Goal: Information Seeking & Learning: Learn about a topic

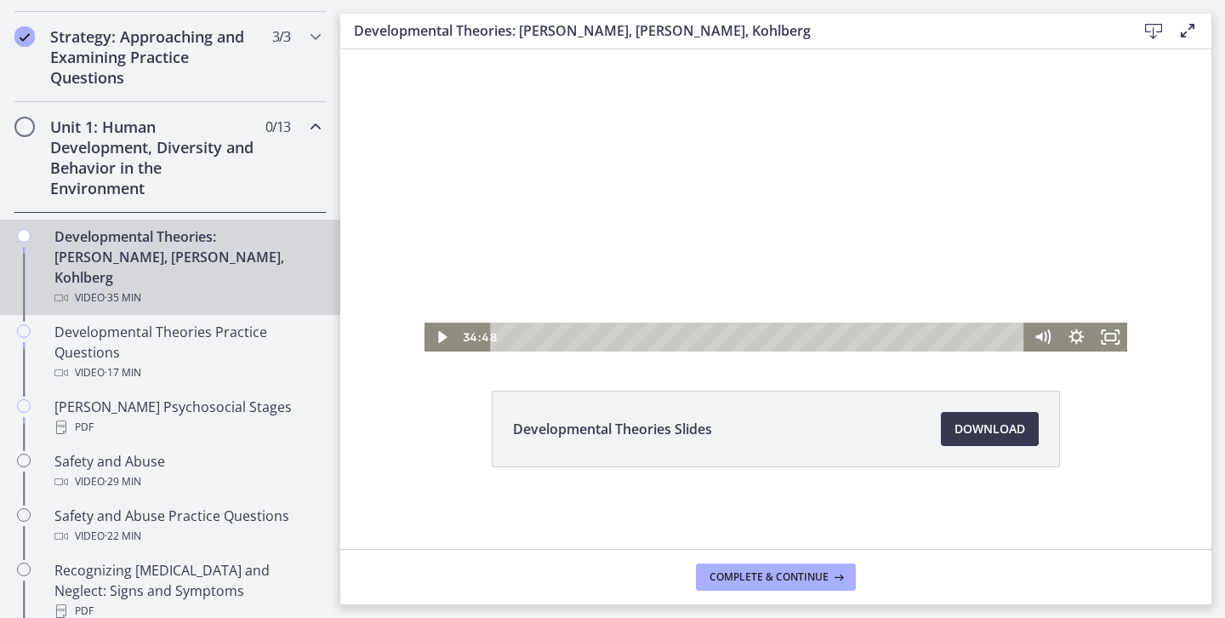
click at [161, 147] on h2 "Unit 1: Human Development, Diversity and Behavior in the Environment" at bounding box center [154, 158] width 208 height 82
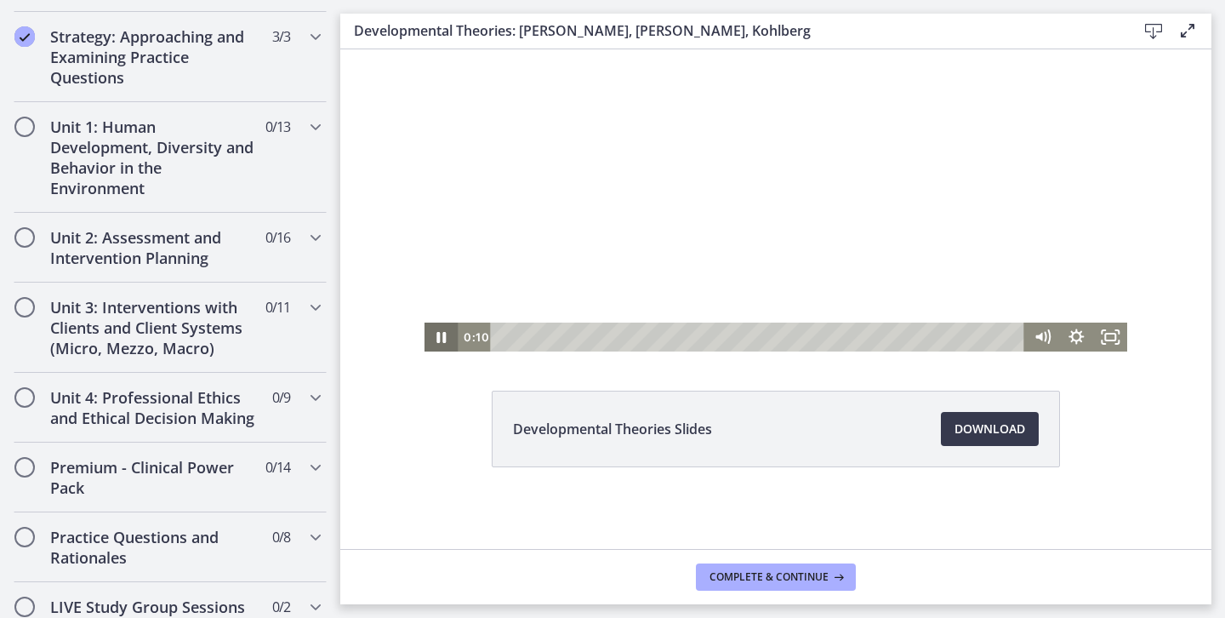
click at [444, 334] on icon "Pause" at bounding box center [441, 337] width 9 height 11
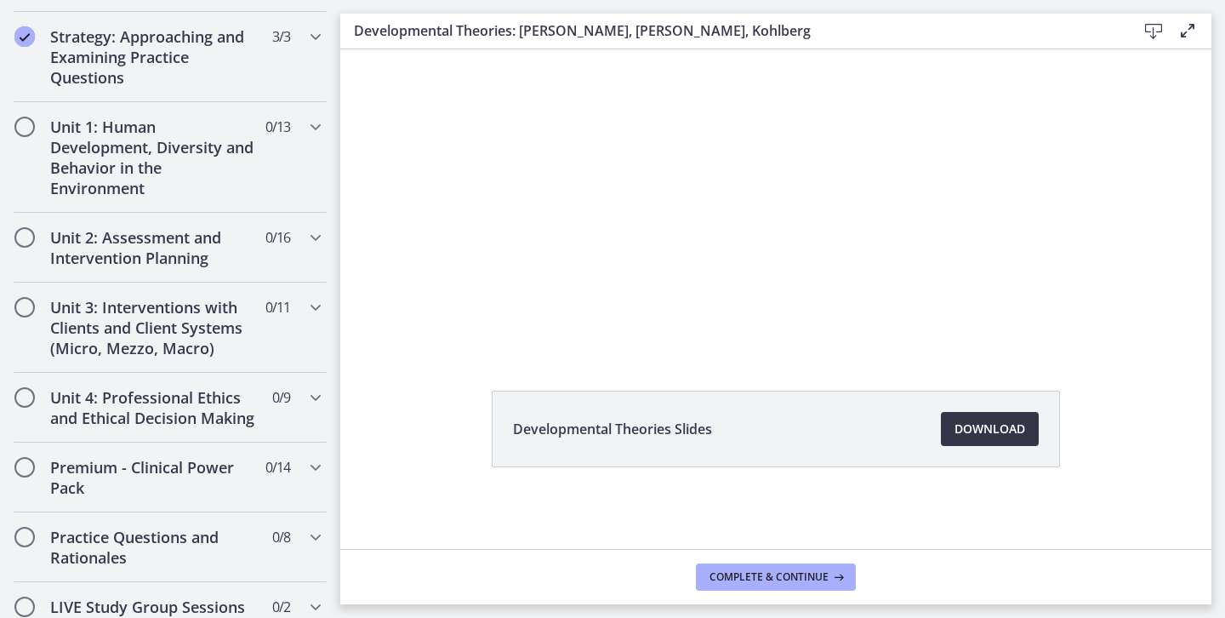
click at [960, 442] on link "Download Opens in a new window" at bounding box center [990, 429] width 98 height 34
click at [324, 127] on icon "Chapters" at bounding box center [315, 127] width 20 height 20
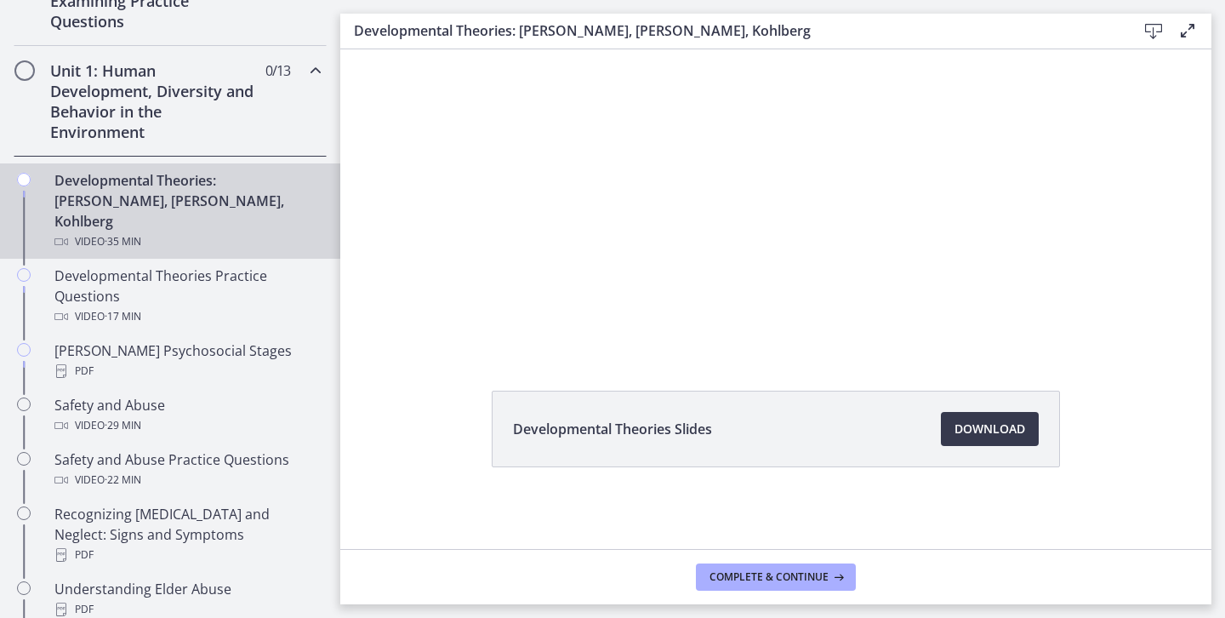
scroll to position [434, 0]
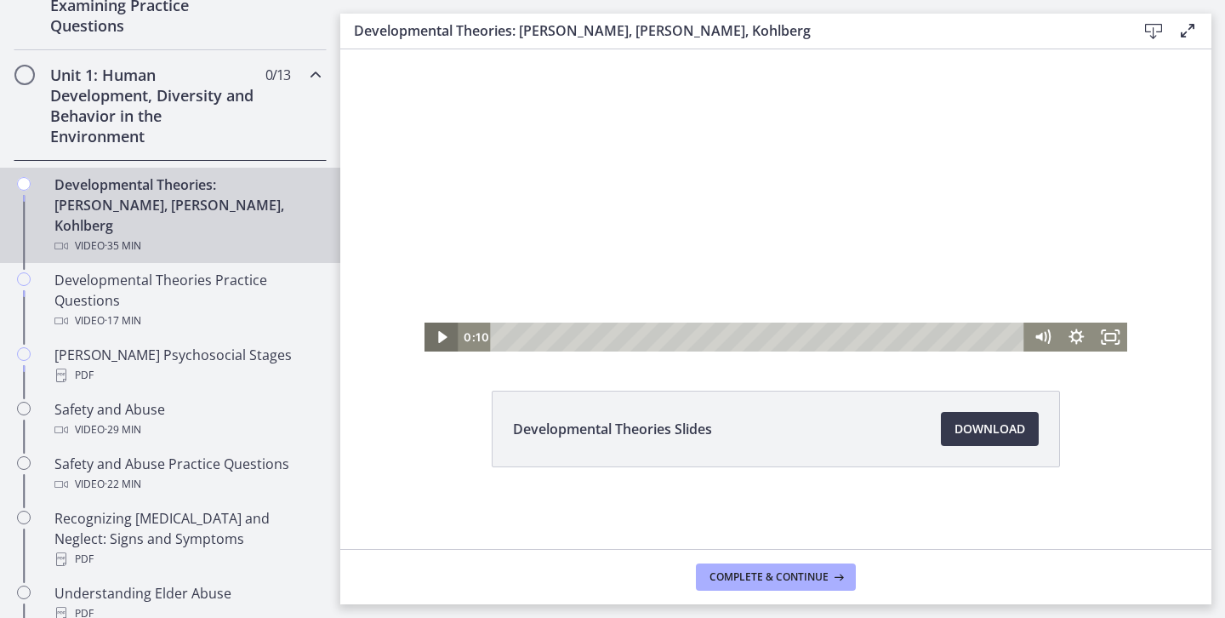
click at [435, 337] on icon "Play Video" at bounding box center [442, 336] width 34 height 29
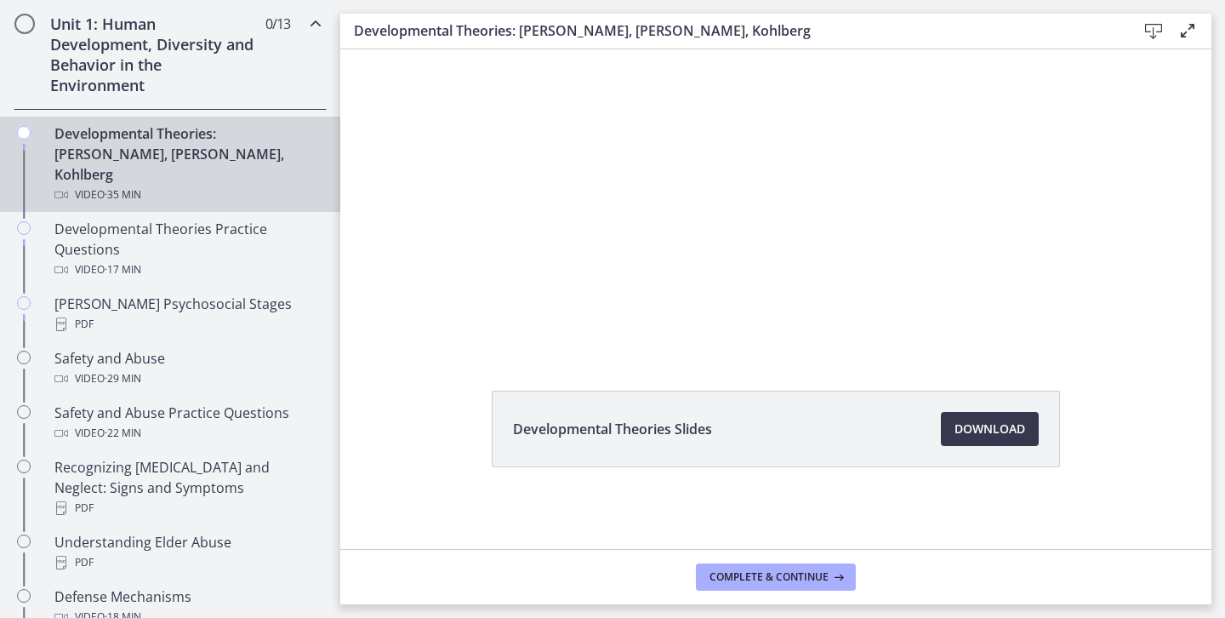
scroll to position [457, 0]
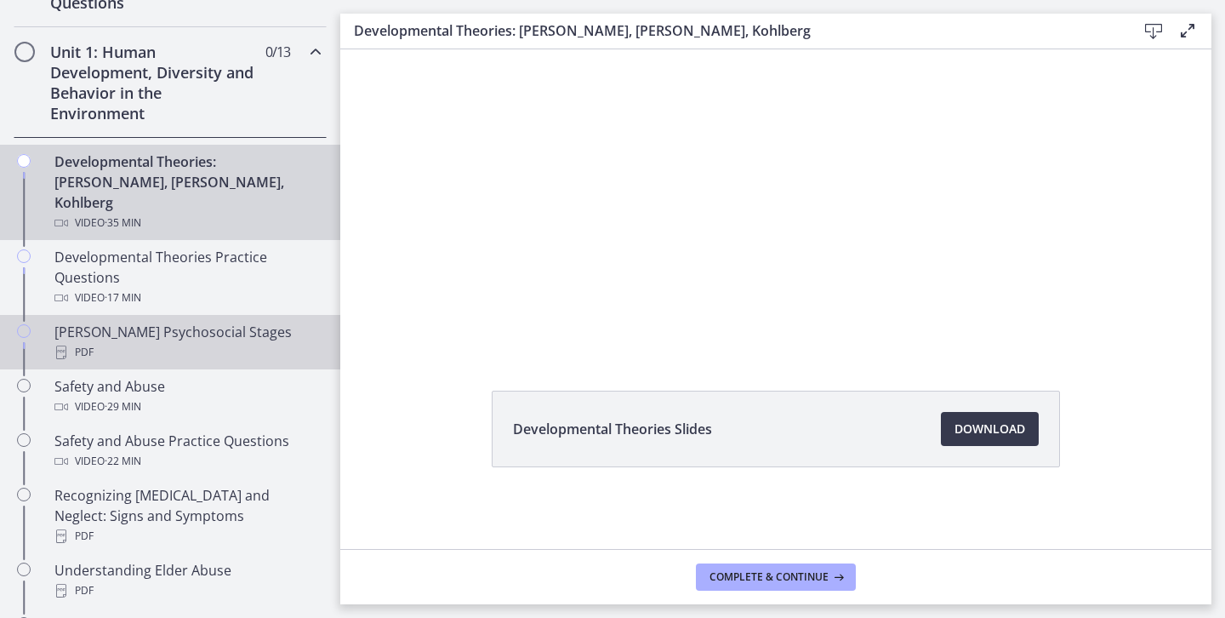
click at [258, 342] on div "PDF" at bounding box center [186, 352] width 265 height 20
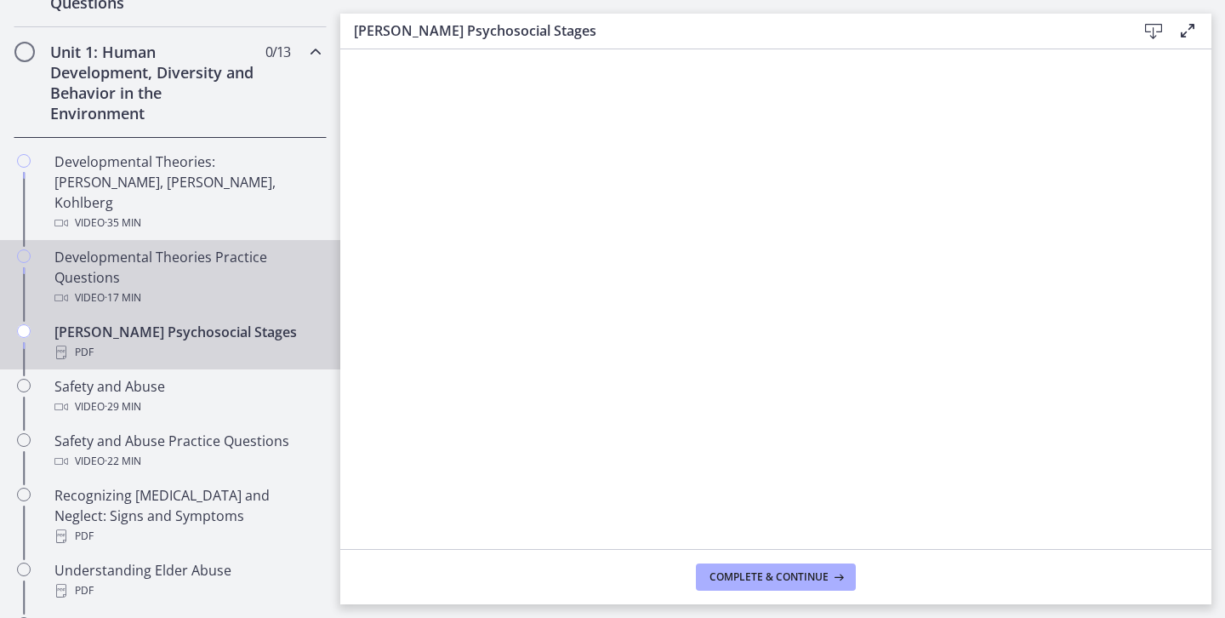
click at [200, 265] on div "Developmental Theories Practice Questions Video · 17 min" at bounding box center [186, 277] width 265 height 61
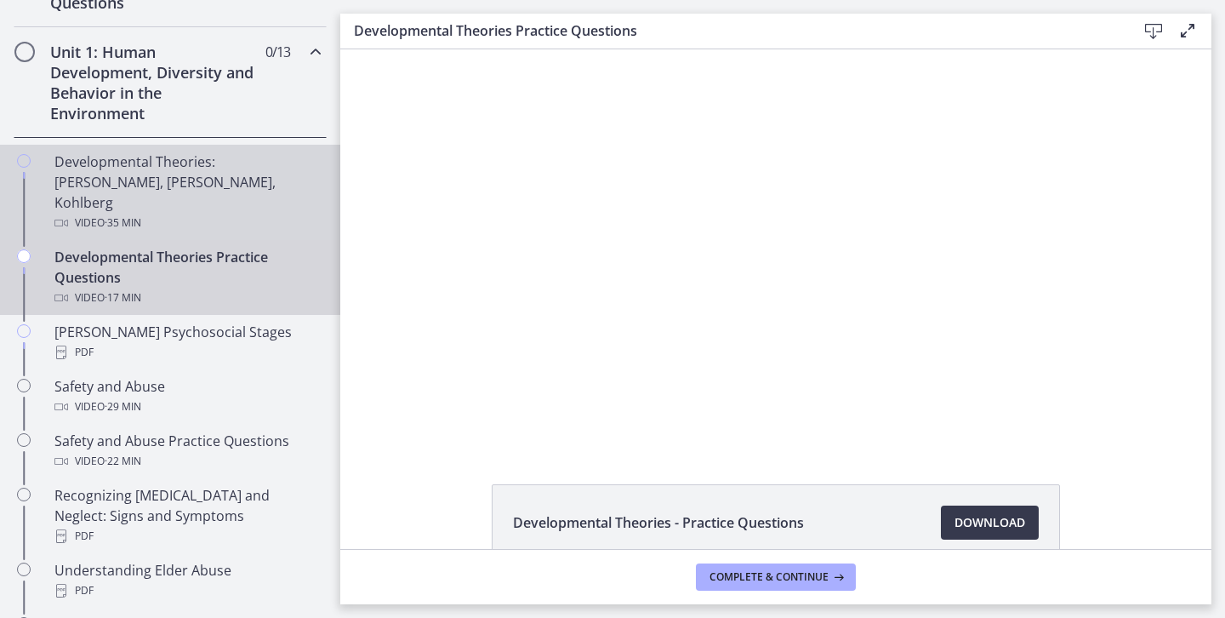
click at [238, 184] on div "Developmental Theories: [PERSON_NAME], [PERSON_NAME], Kohlberg Video · 35 min" at bounding box center [186, 192] width 265 height 82
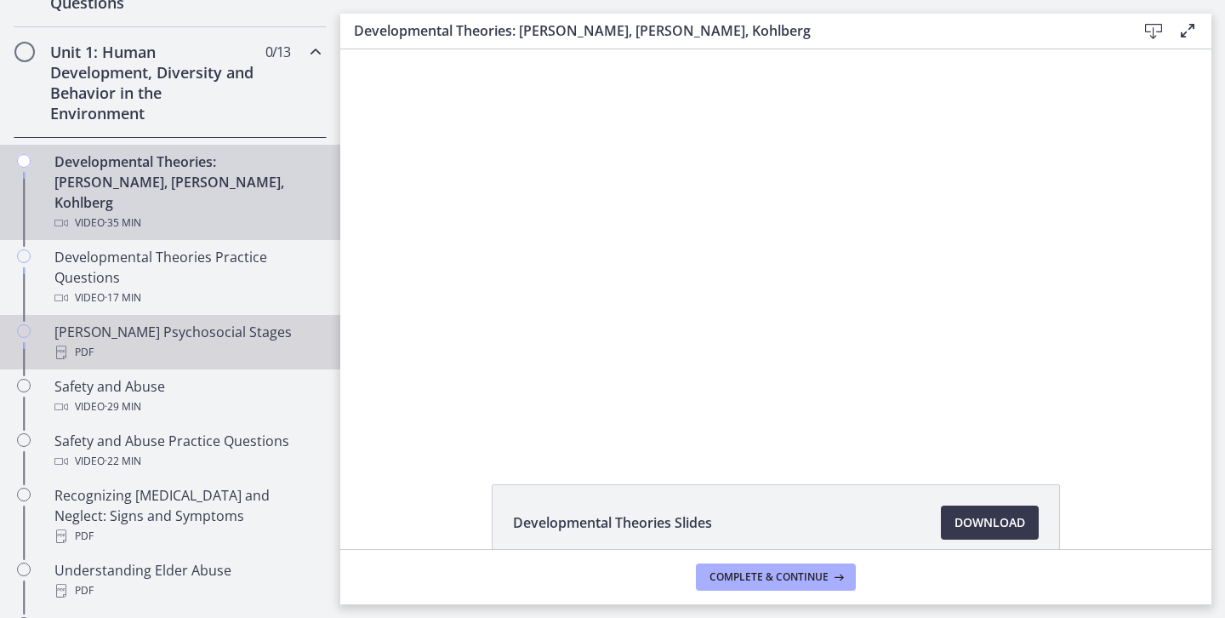
click at [227, 322] on div "[PERSON_NAME] Psychosocial Stages PDF" at bounding box center [186, 342] width 265 height 41
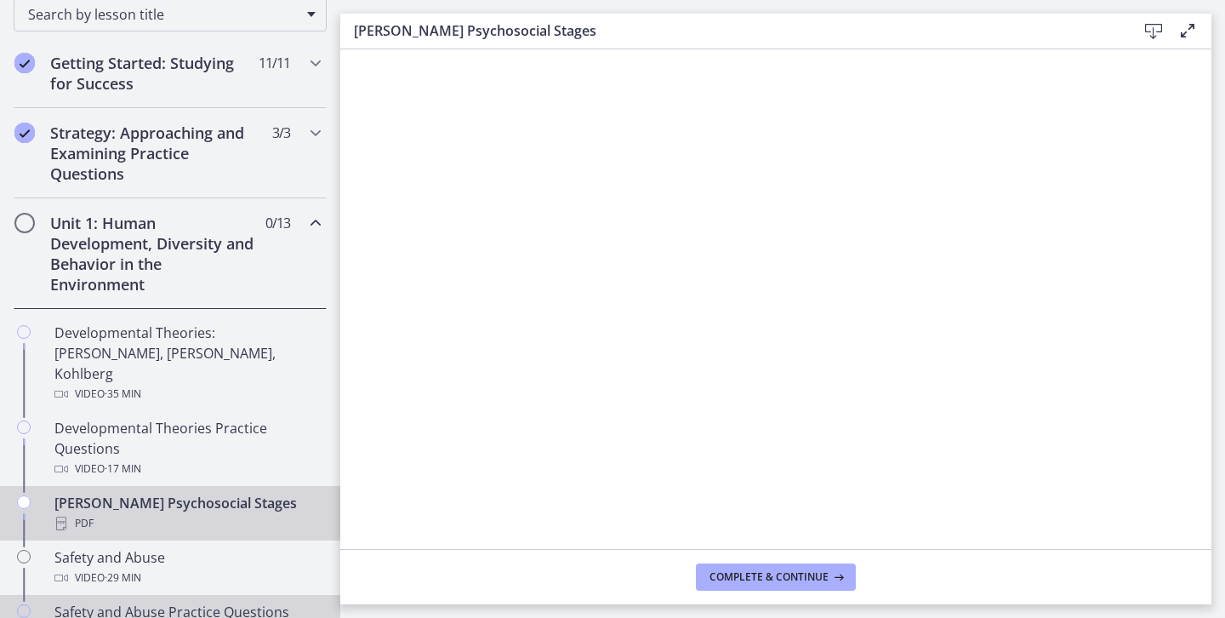
scroll to position [282, 0]
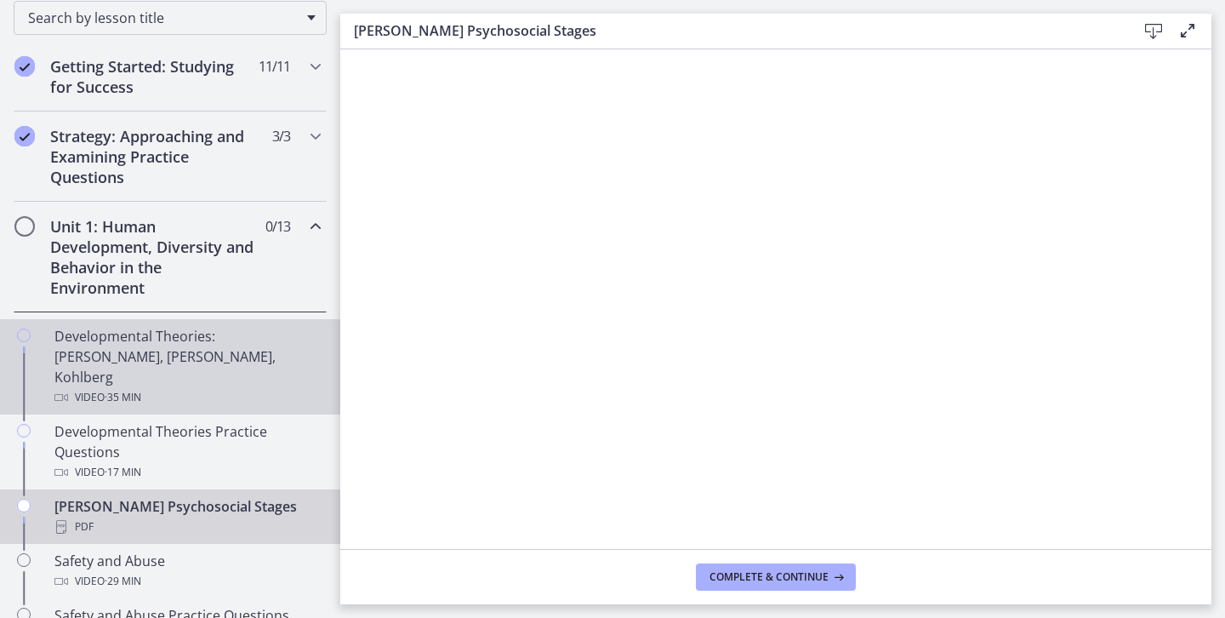
click at [213, 335] on div "Developmental Theories: [PERSON_NAME], [PERSON_NAME], Kohlberg Video · 35 min" at bounding box center [186, 367] width 265 height 82
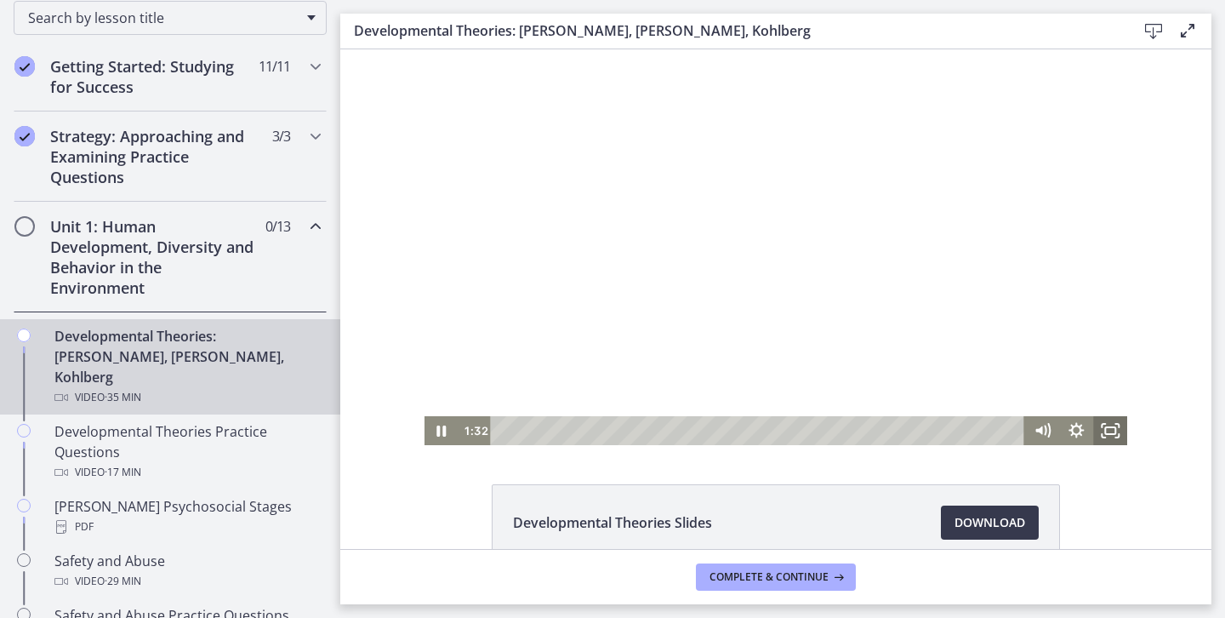
click at [1113, 434] on rect "Fullscreen" at bounding box center [1110, 430] width 10 height 7
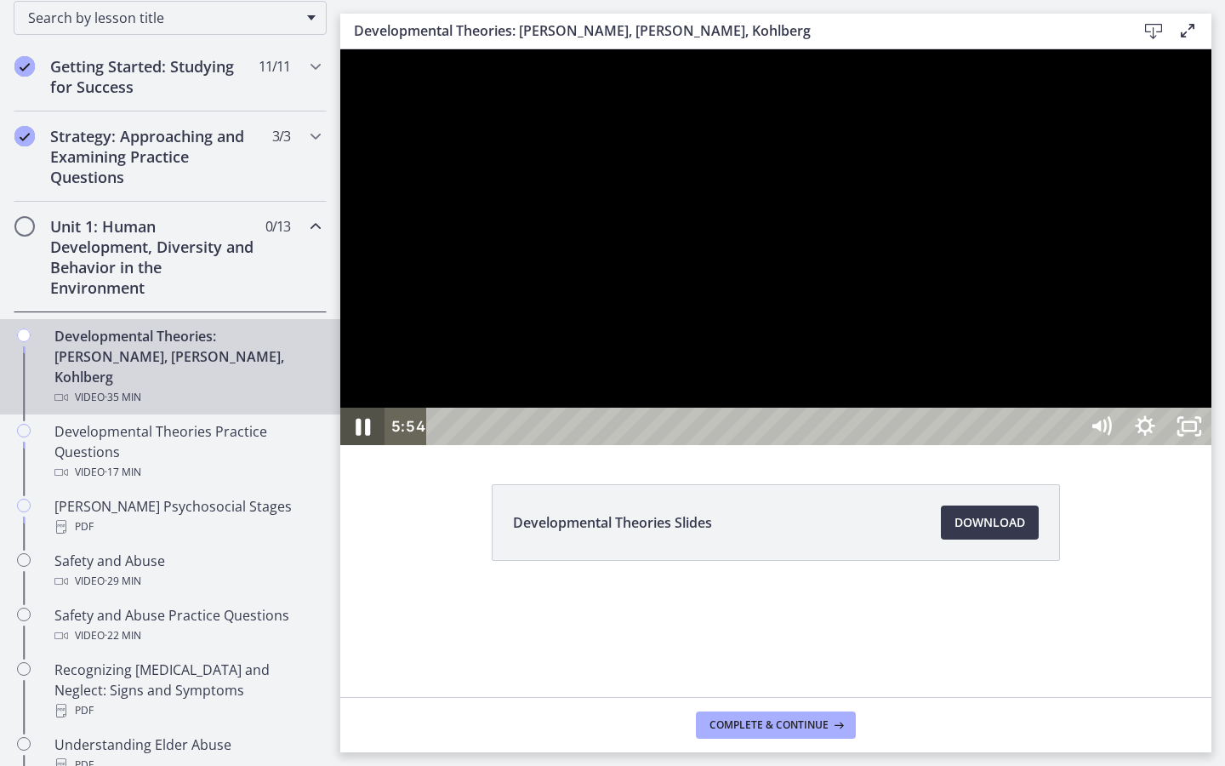
click at [369, 449] on icon "Pause" at bounding box center [362, 426] width 53 height 45
click at [1212, 445] on div at bounding box center [775, 247] width 871 height 396
click at [1212, 445] on icon "Unfullscreen" at bounding box center [1189, 426] width 44 height 37
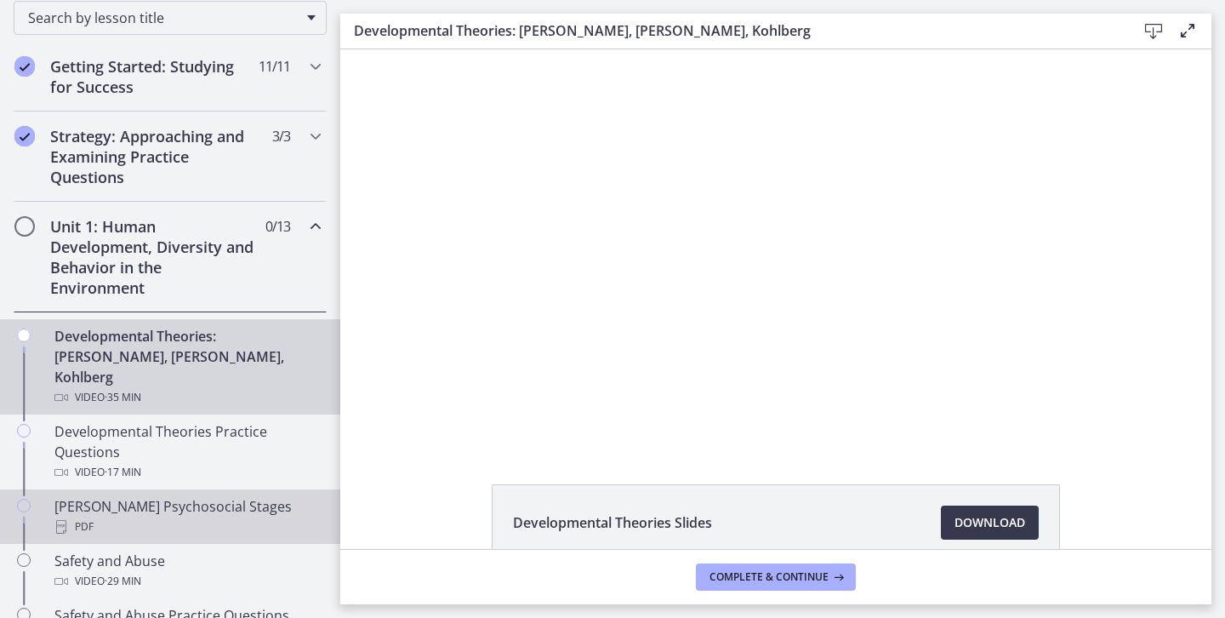
click at [168, 496] on div "[PERSON_NAME] Psychosocial Stages PDF" at bounding box center [186, 516] width 265 height 41
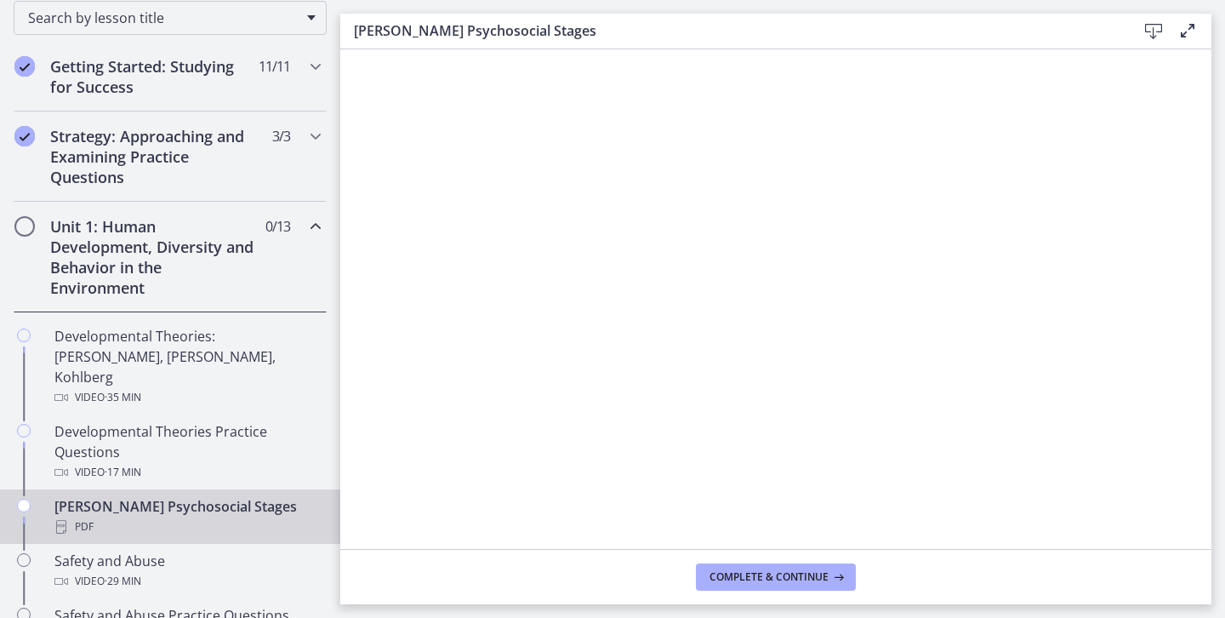
click at [1152, 26] on icon at bounding box center [1153, 31] width 20 height 20
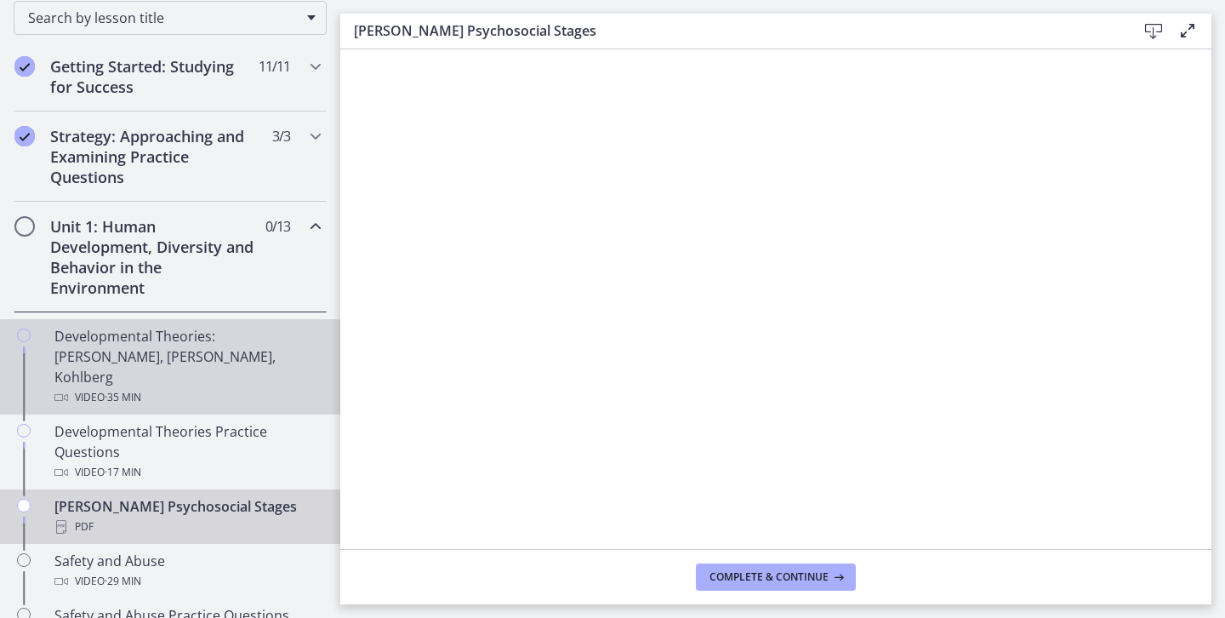
click at [197, 354] on div "Developmental Theories: [PERSON_NAME], [PERSON_NAME], Kohlberg Video · 35 min" at bounding box center [186, 367] width 265 height 82
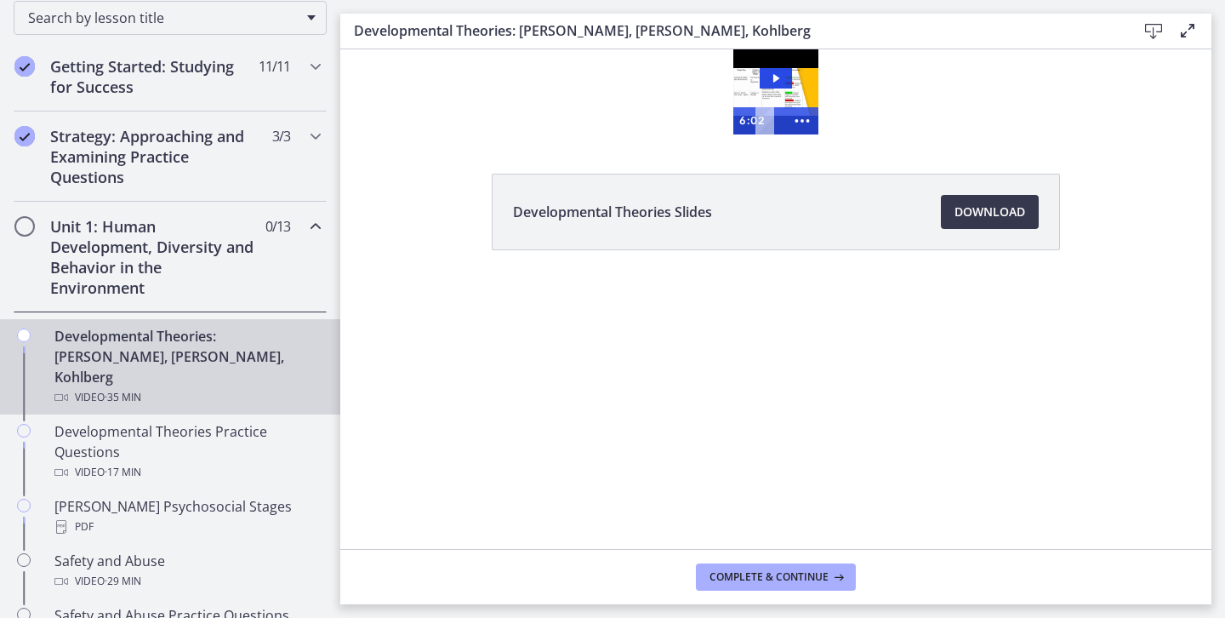
drag, startPoint x: 1037, startPoint y: 89, endPoint x: 719, endPoint y: 72, distance: 318.7
click at [751, 110] on div "6:02" at bounding box center [759, 120] width 53 height 27
click at [782, 122] on div at bounding box center [771, 120] width 31 height 27
click at [794, 117] on icon "Show more buttons" at bounding box center [802, 120] width 32 height 27
click at [761, 118] on icon "Fullscreen" at bounding box center [770, 120] width 32 height 27
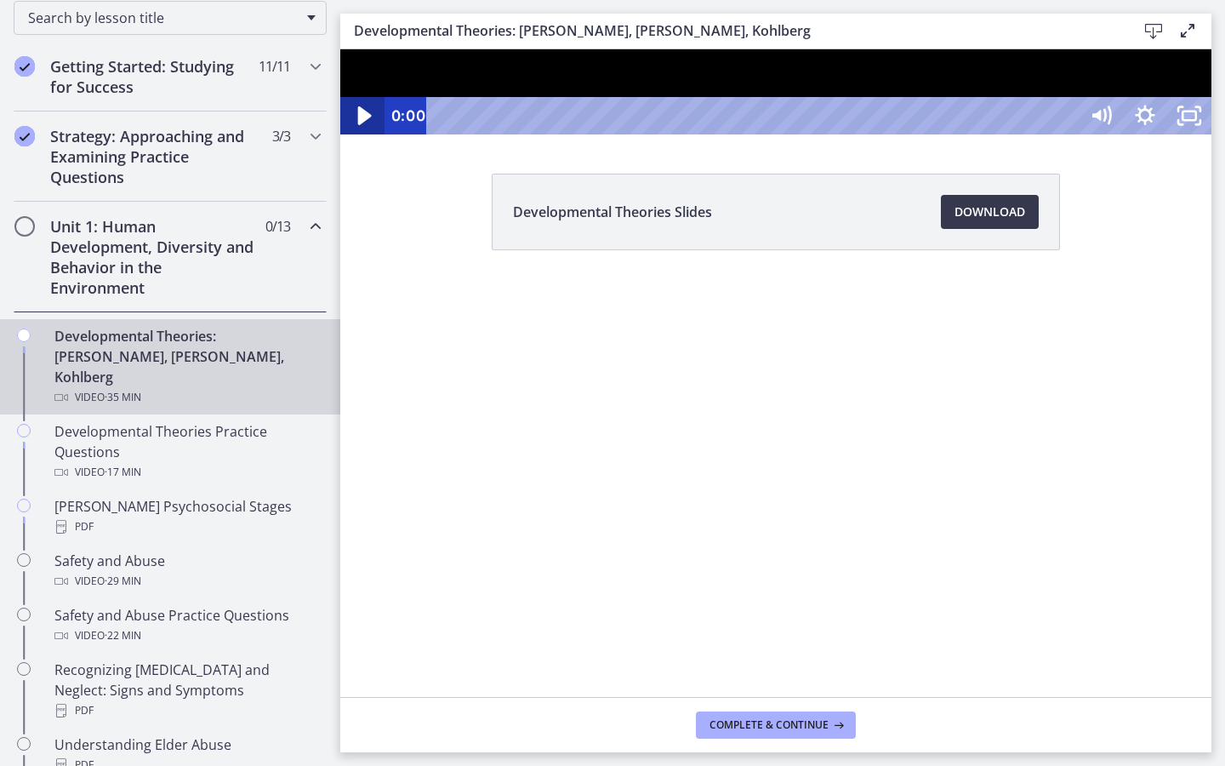
click at [366, 125] on icon "Play Video" at bounding box center [365, 115] width 14 height 19
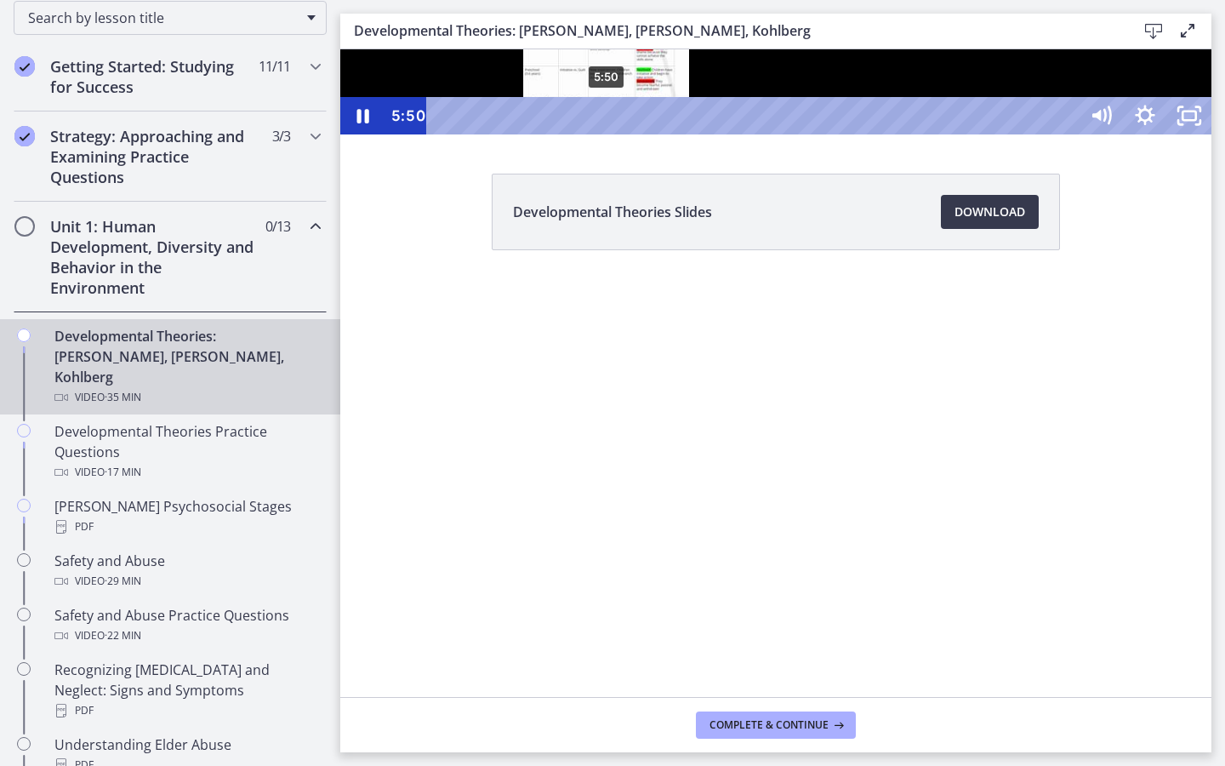
click at [607, 134] on div "5:50" at bounding box center [755, 115] width 624 height 37
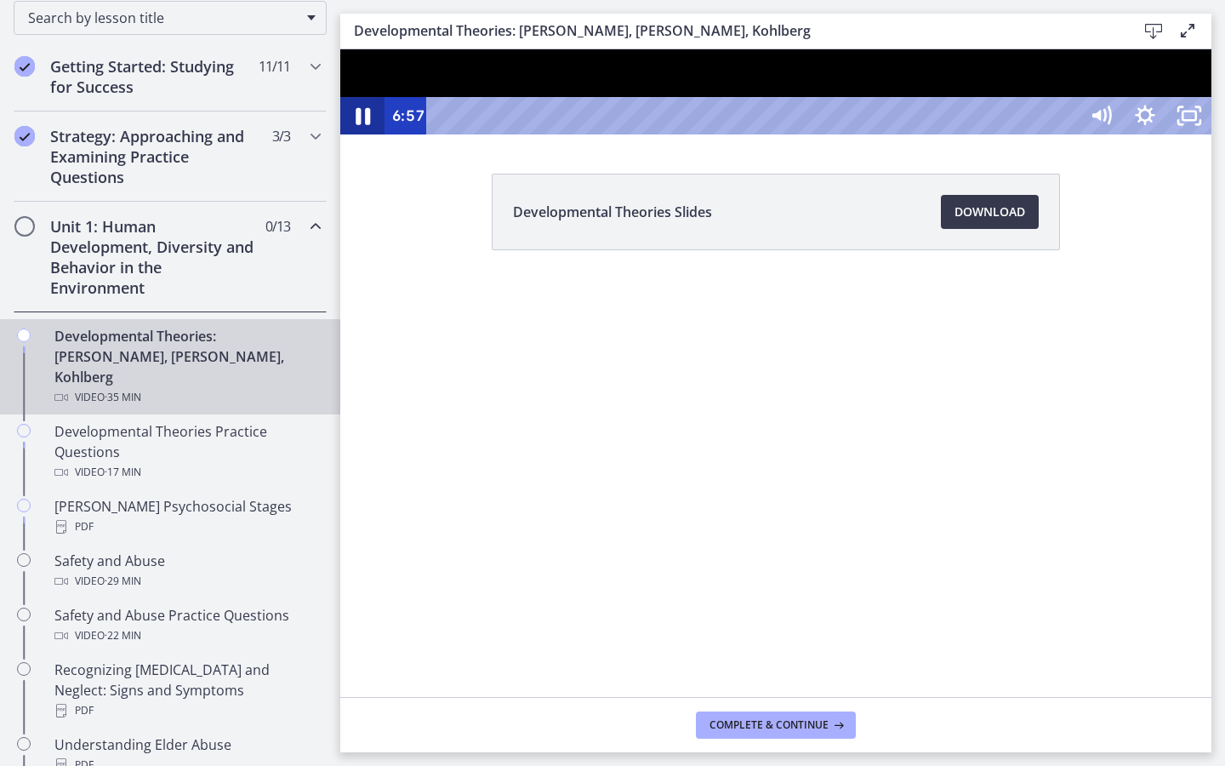
click at [356, 125] on icon "Pause" at bounding box center [363, 116] width 14 height 17
click at [356, 134] on icon "Play Video" at bounding box center [364, 115] width 44 height 37
click at [678, 134] on div "8:20" at bounding box center [755, 115] width 624 height 37
click at [664, 134] on div "7:49" at bounding box center [755, 115] width 624 height 37
click at [651, 134] on div "7:22" at bounding box center [755, 115] width 624 height 37
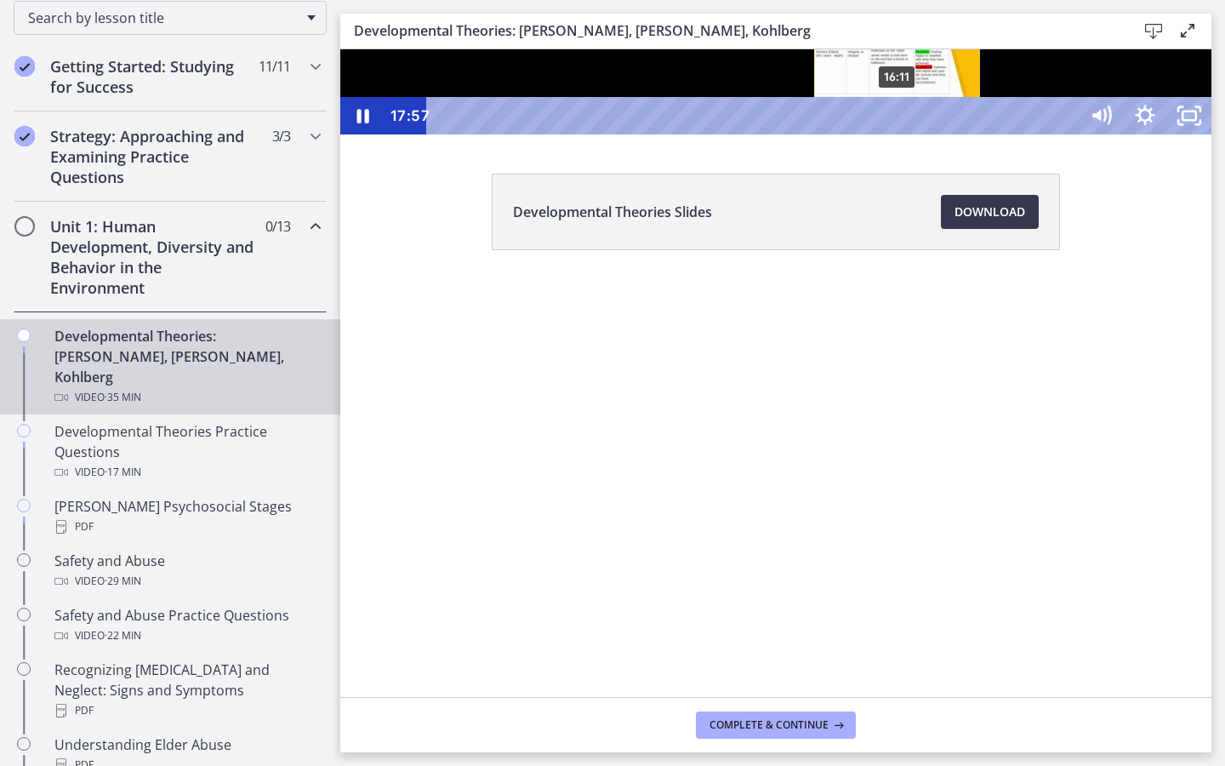
click at [898, 134] on div "16:11" at bounding box center [755, 115] width 624 height 37
click at [884, 134] on div "15:40" at bounding box center [755, 115] width 624 height 37
click at [870, 134] on div "15:09" at bounding box center [755, 115] width 624 height 37
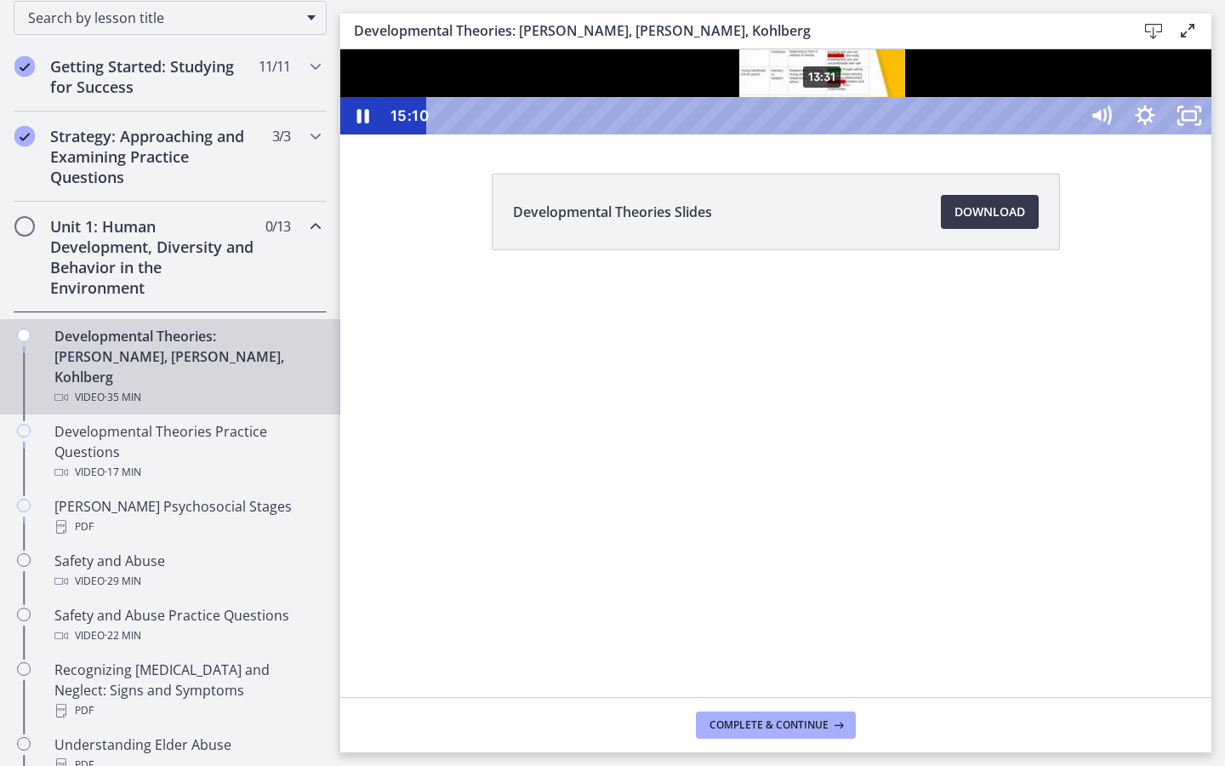
click at [824, 134] on div "13:31" at bounding box center [755, 115] width 624 height 37
click at [794, 134] on div "12:27" at bounding box center [755, 115] width 624 height 37
click at [771, 134] on div "11:38" at bounding box center [755, 115] width 624 height 37
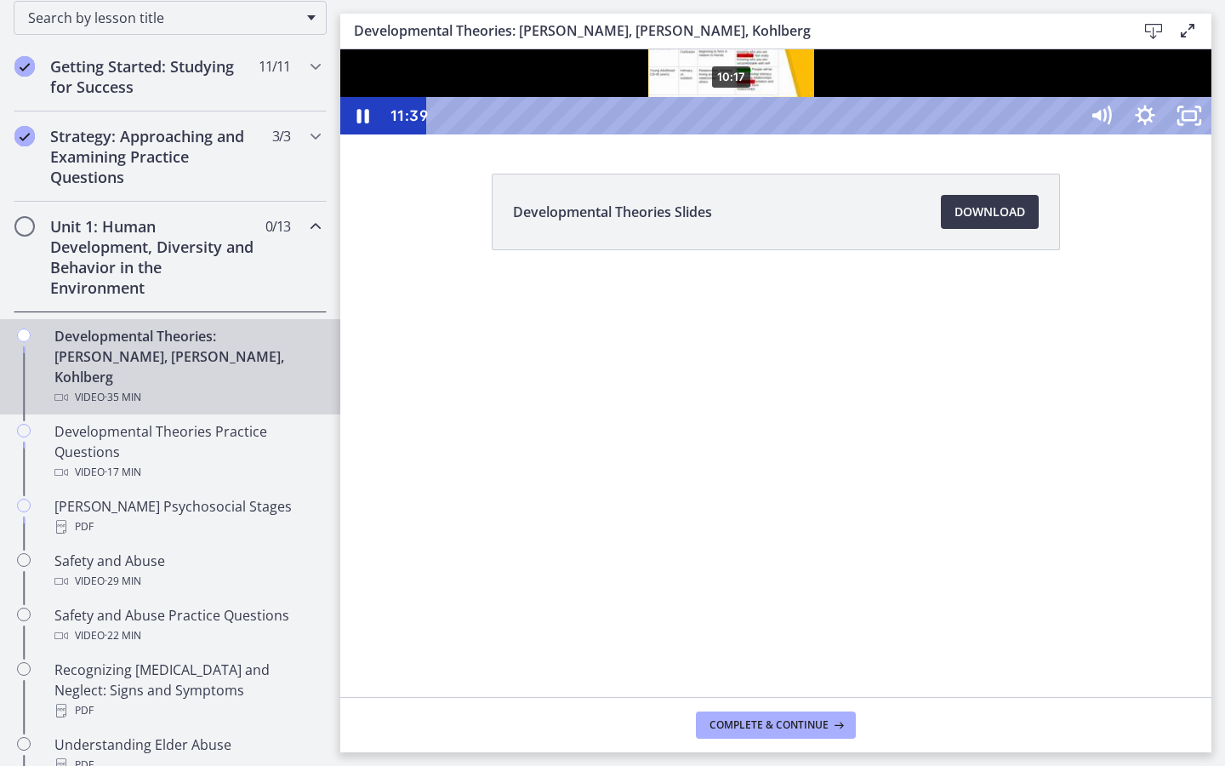
click at [729, 134] on div "10:17" at bounding box center [755, 115] width 624 height 37
click at [699, 134] on div "9:08" at bounding box center [755, 115] width 624 height 37
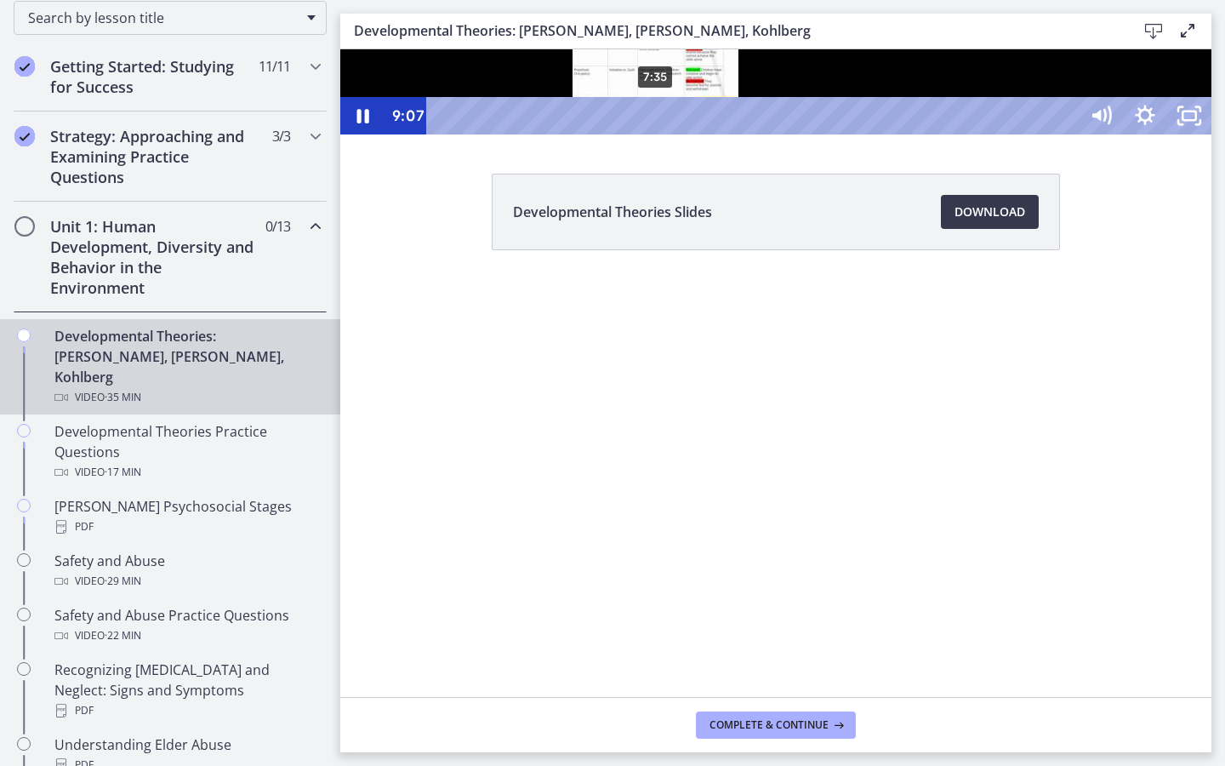
click at [657, 134] on div "7:35" at bounding box center [755, 115] width 624 height 37
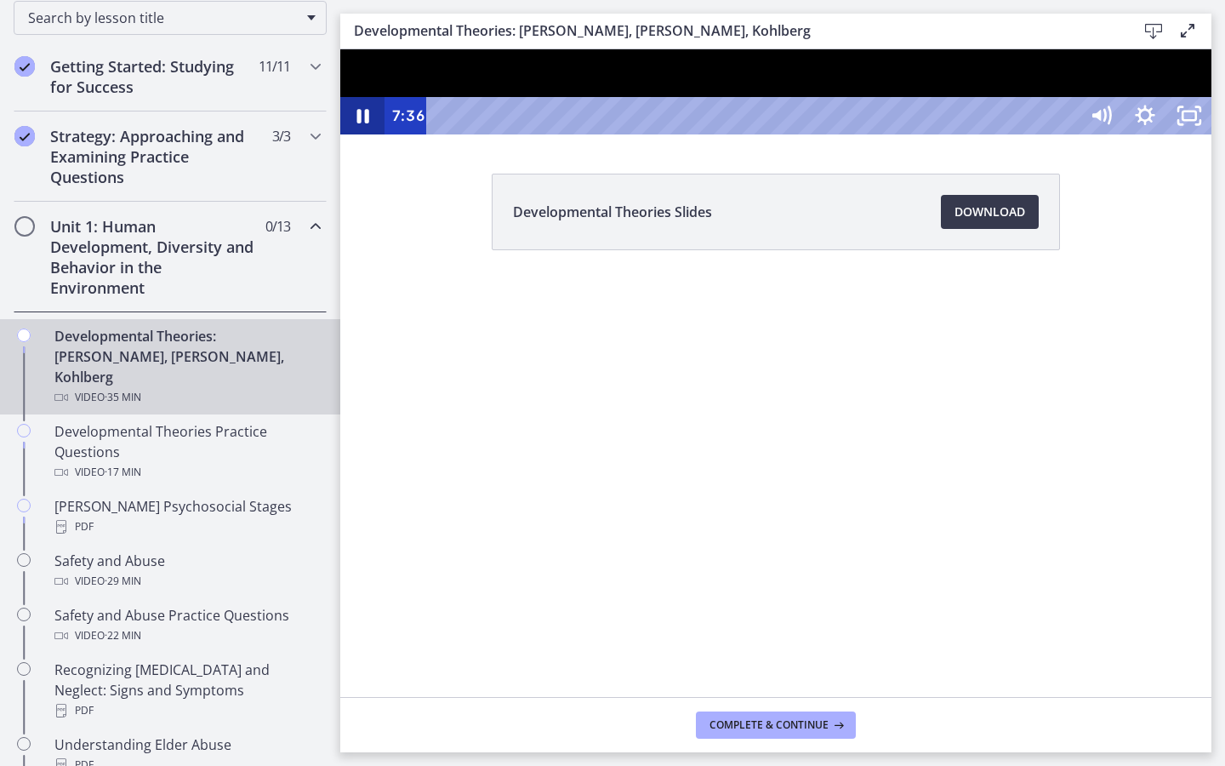
click at [368, 123] on icon "Pause" at bounding box center [363, 116] width 12 height 14
click at [704, 134] on div "9:15" at bounding box center [755, 115] width 624 height 37
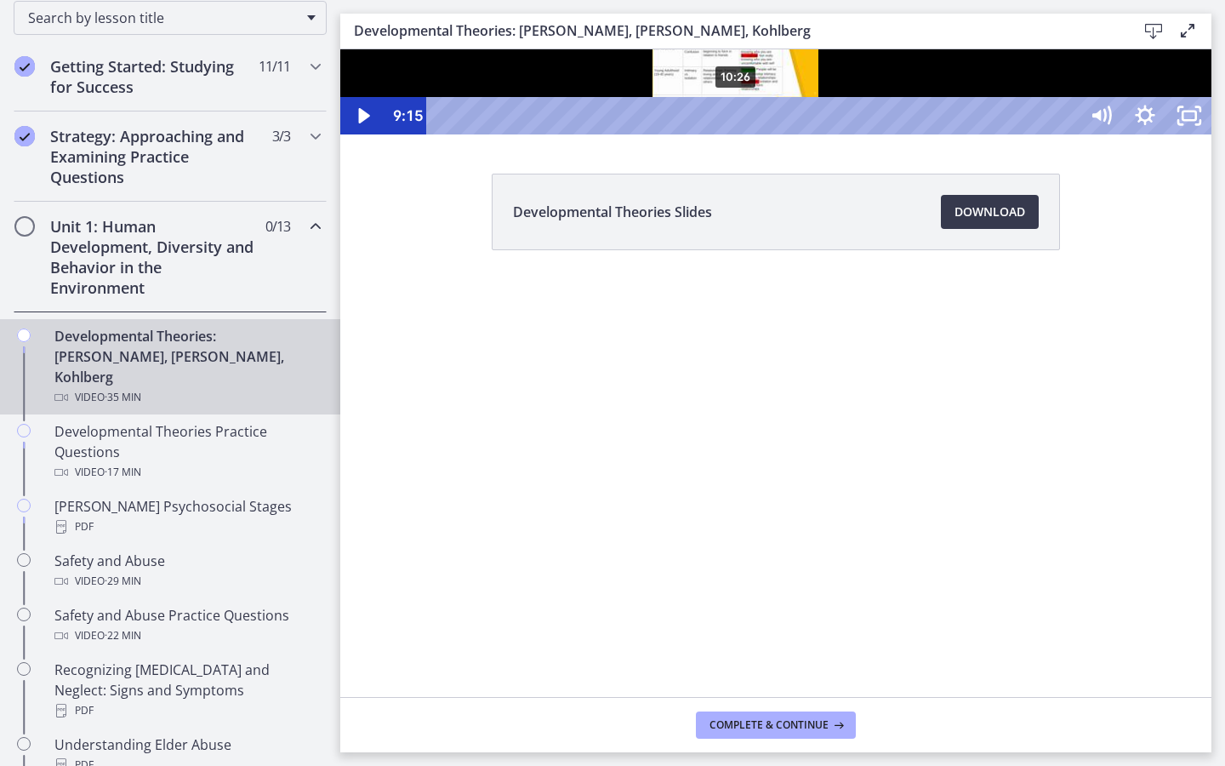
click at [737, 134] on div "10:26" at bounding box center [755, 115] width 624 height 37
click at [761, 134] on div "11:17" at bounding box center [755, 115] width 624 height 37
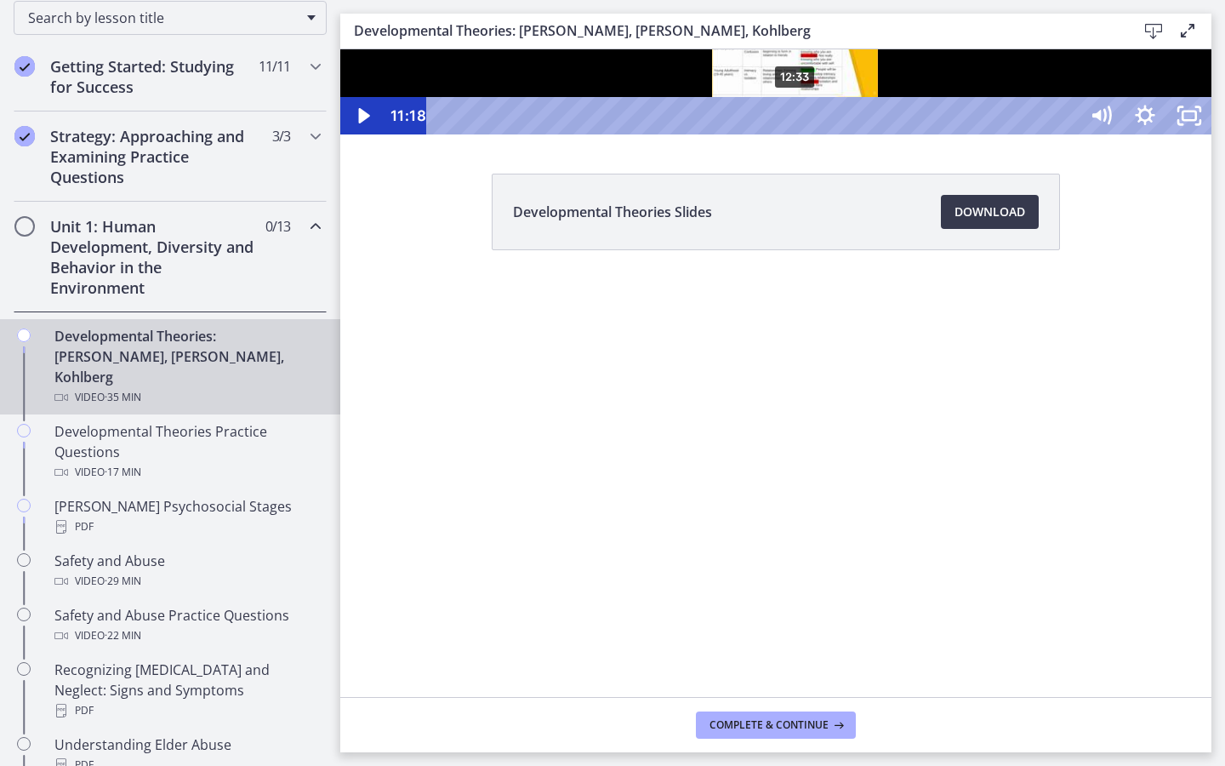
click at [798, 134] on div "12:33" at bounding box center [755, 115] width 624 height 37
click at [826, 134] on div "13:37" at bounding box center [755, 115] width 624 height 37
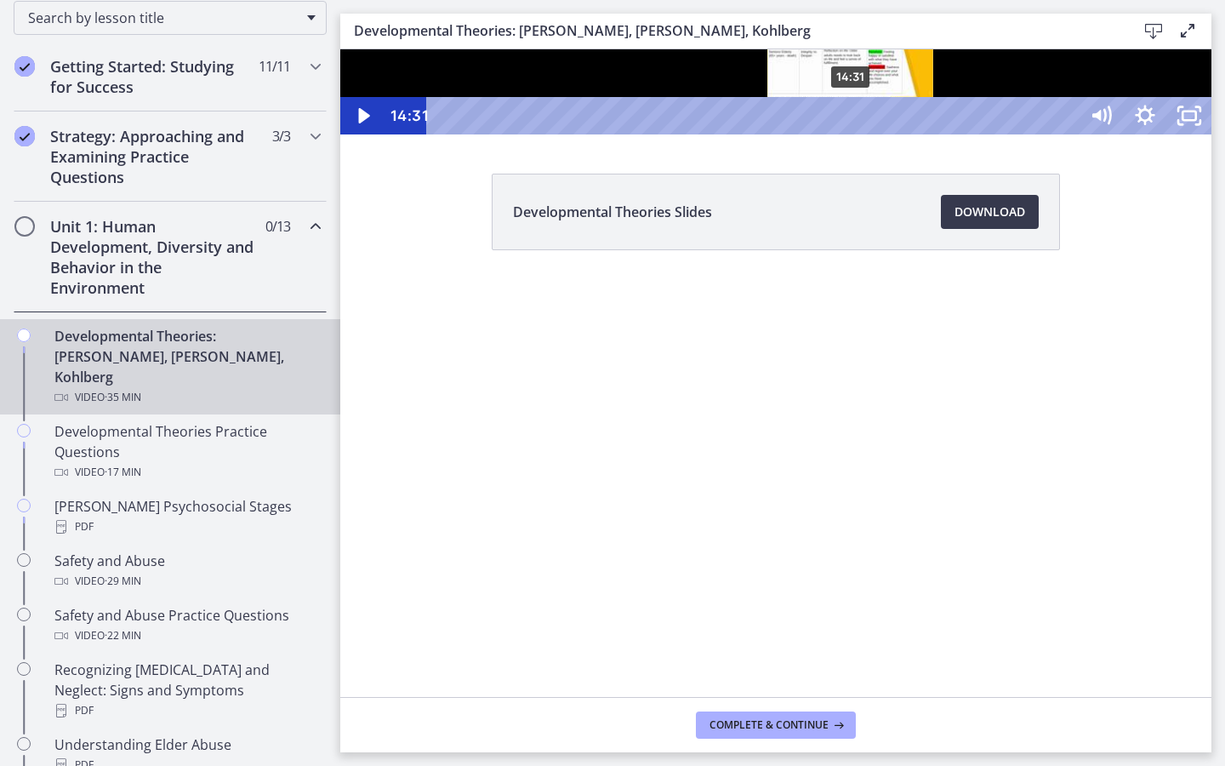
click at [852, 134] on div "14:31" at bounding box center [755, 115] width 624 height 37
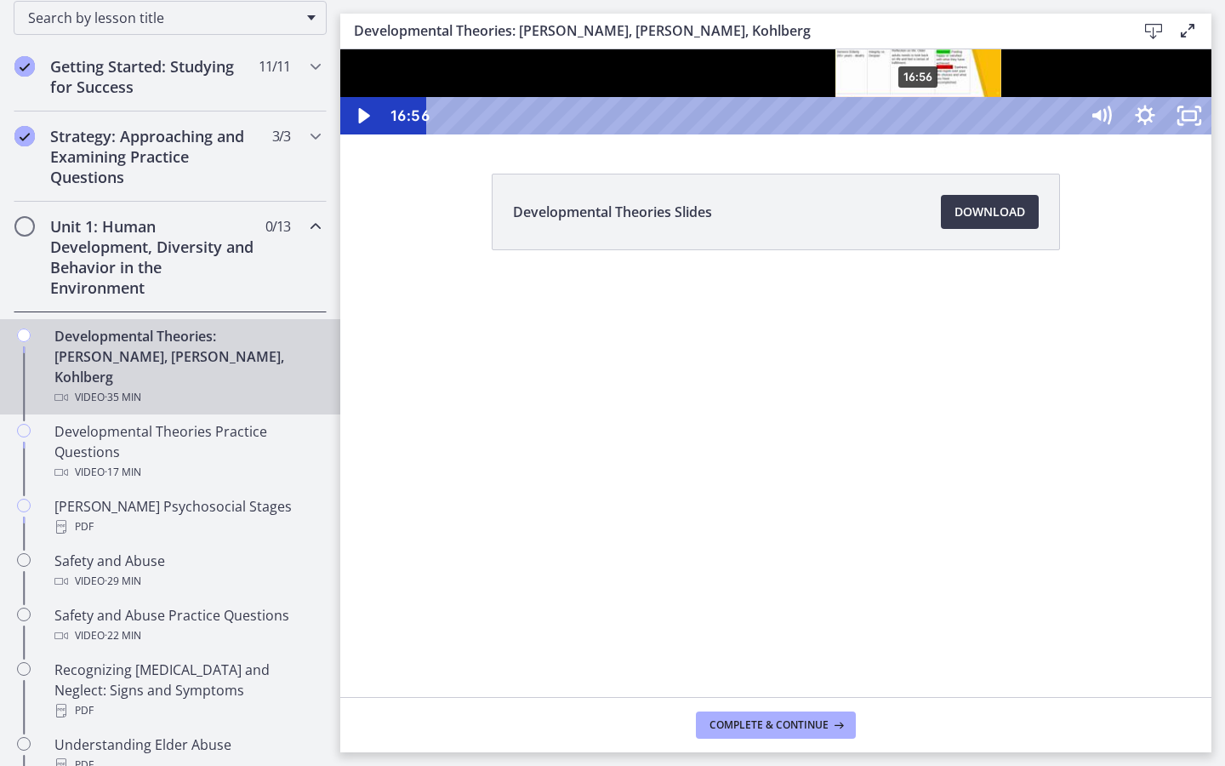
click at [920, 134] on div "16:56" at bounding box center [755, 115] width 624 height 37
click at [361, 123] on icon "Play Video" at bounding box center [363, 115] width 11 height 15
click at [361, 139] on icon "Pause" at bounding box center [362, 116] width 53 height 45
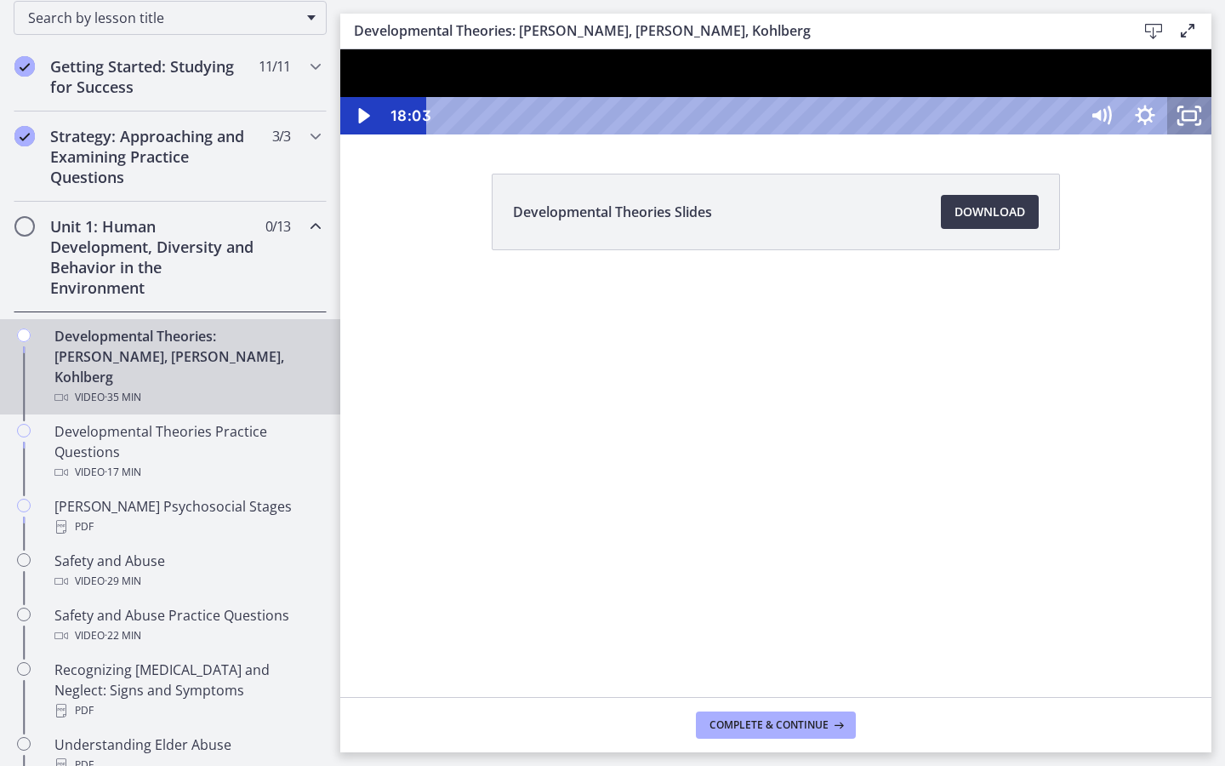
click at [1212, 134] on icon "Unfullscreen" at bounding box center [1189, 115] width 44 height 37
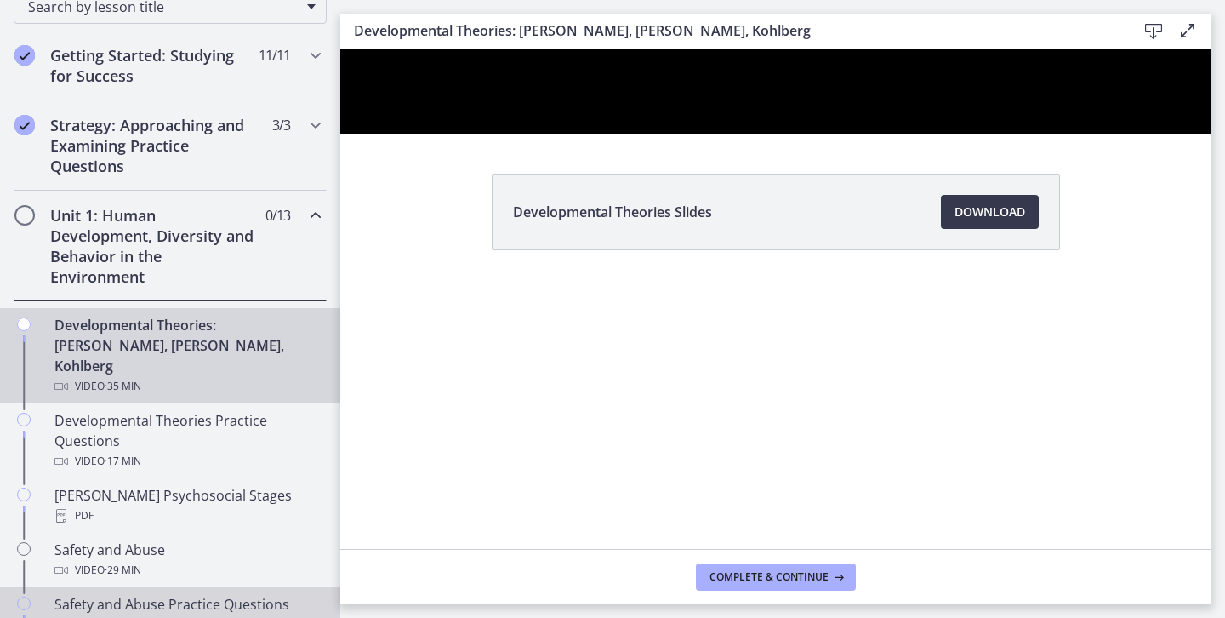
scroll to position [291, 0]
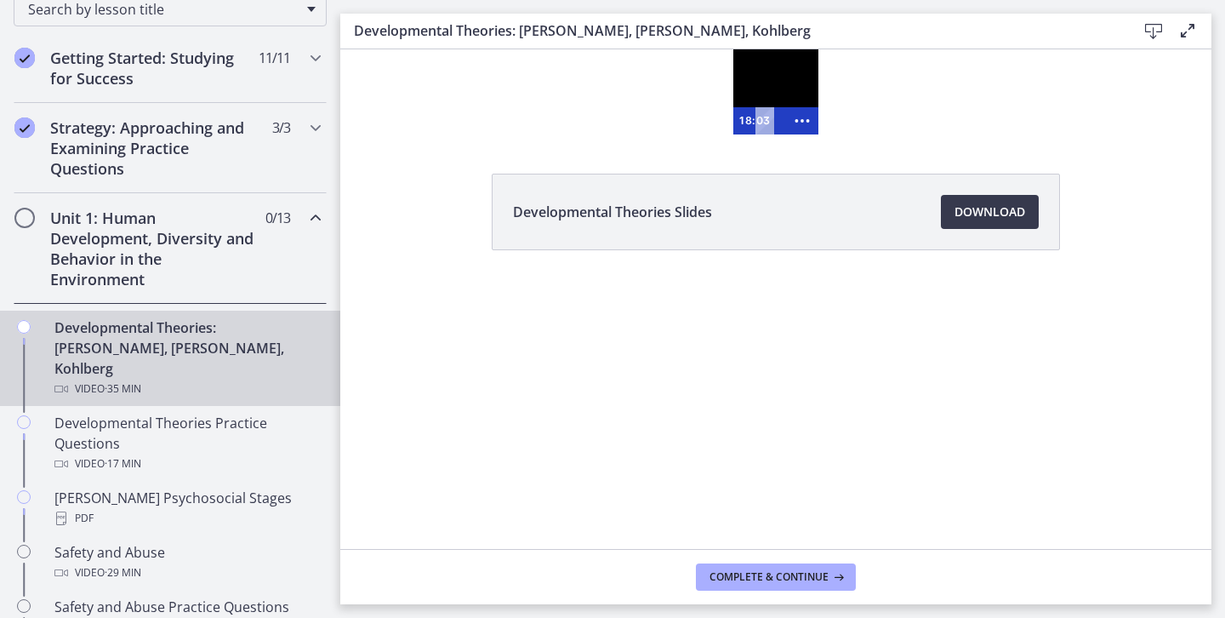
click at [792, 49] on div at bounding box center [775, 91] width 85 height 85
click at [797, 87] on div at bounding box center [775, 91] width 85 height 85
click at [803, 89] on div at bounding box center [775, 91] width 85 height 85
click at [806, 123] on icon "Show fewer buttons" at bounding box center [802, 121] width 39 height 32
click at [761, 118] on icon "Fullscreen" at bounding box center [769, 121] width 39 height 32
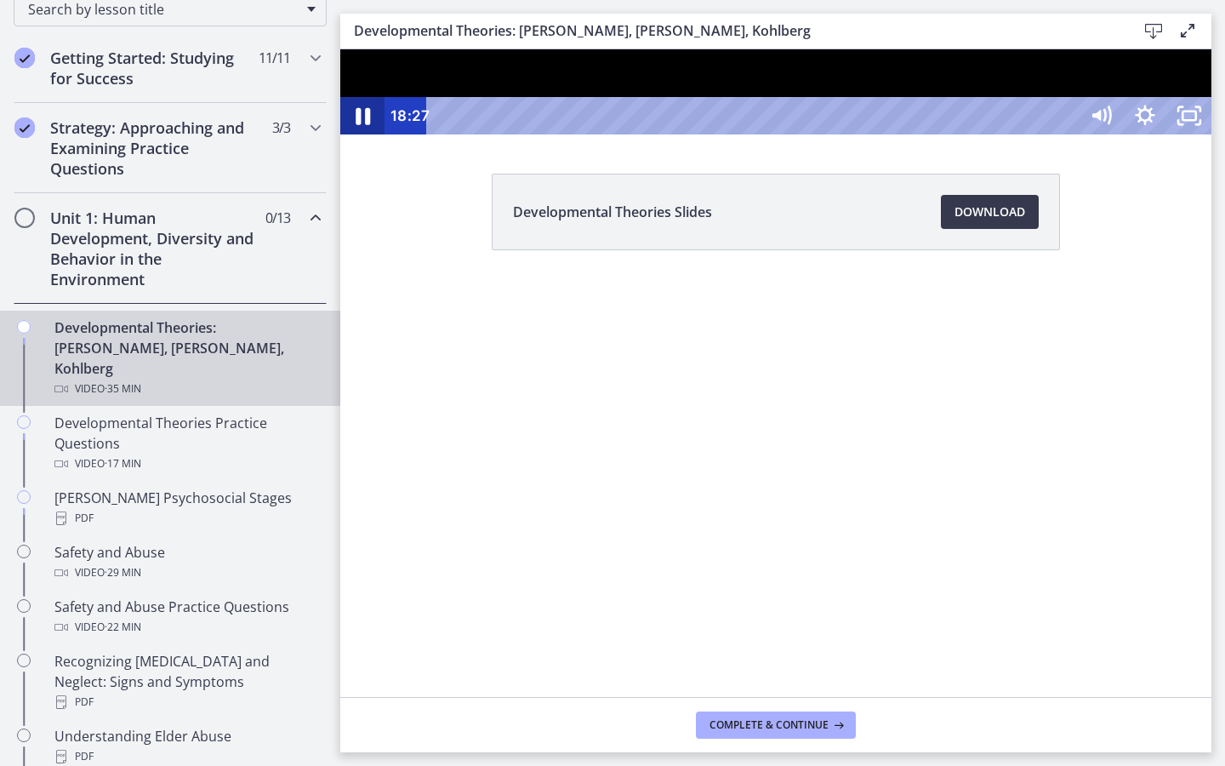
click at [368, 125] on icon "Pause" at bounding box center [363, 116] width 14 height 17
click at [368, 139] on icon "Play Video" at bounding box center [364, 116] width 53 height 45
click at [368, 125] on icon "Pause" at bounding box center [363, 116] width 14 height 17
click at [368, 139] on icon "Play Video" at bounding box center [364, 116] width 53 height 45
click at [364, 139] on icon "Pause" at bounding box center [362, 116] width 53 height 45
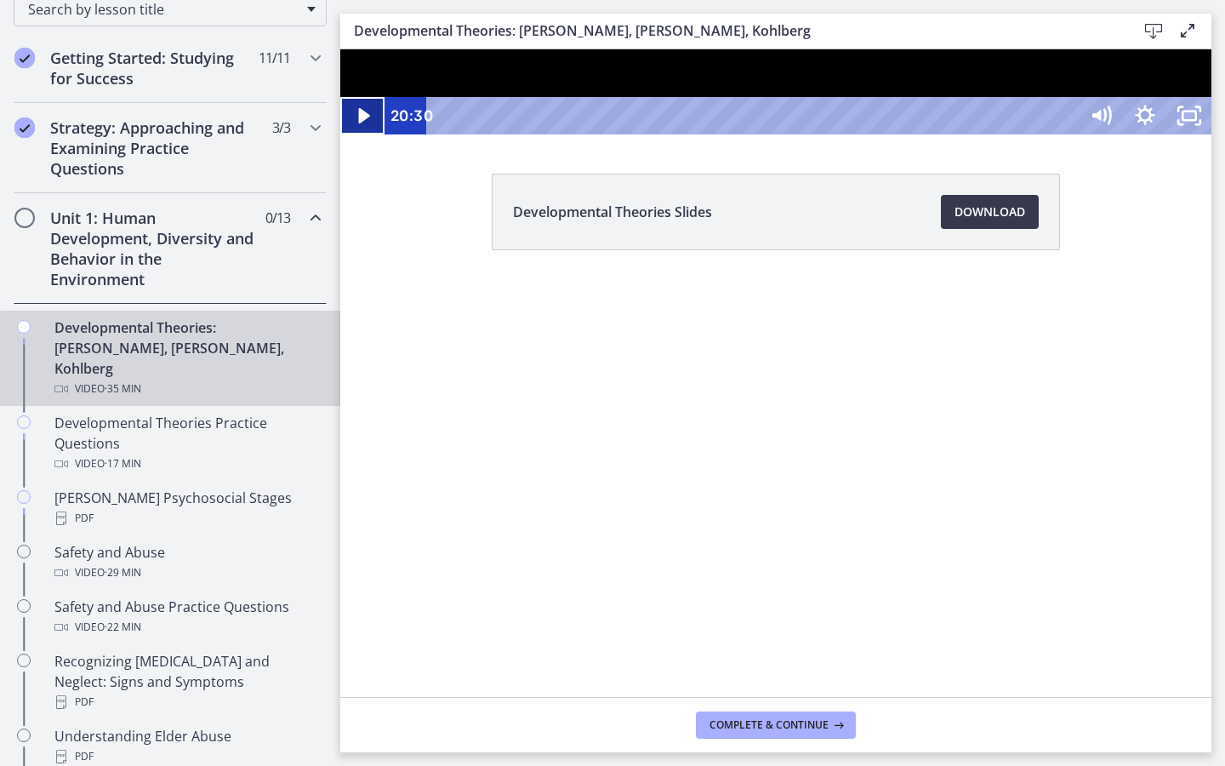
click at [360, 134] on icon "Play Video" at bounding box center [364, 115] width 44 height 37
click at [364, 134] on icon "Pause" at bounding box center [362, 115] width 44 height 37
click at [798, 134] on div at bounding box center [775, 91] width 871 height 85
click at [1216, 139] on icon "Unfullscreen" at bounding box center [1189, 116] width 53 height 45
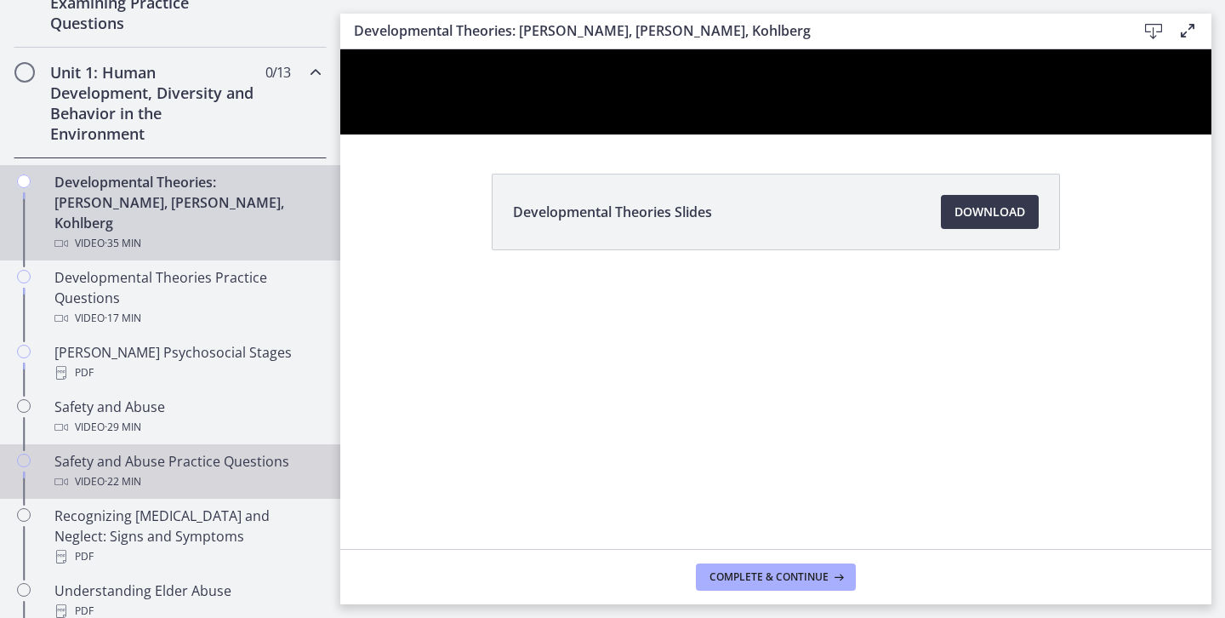
scroll to position [379, 0]
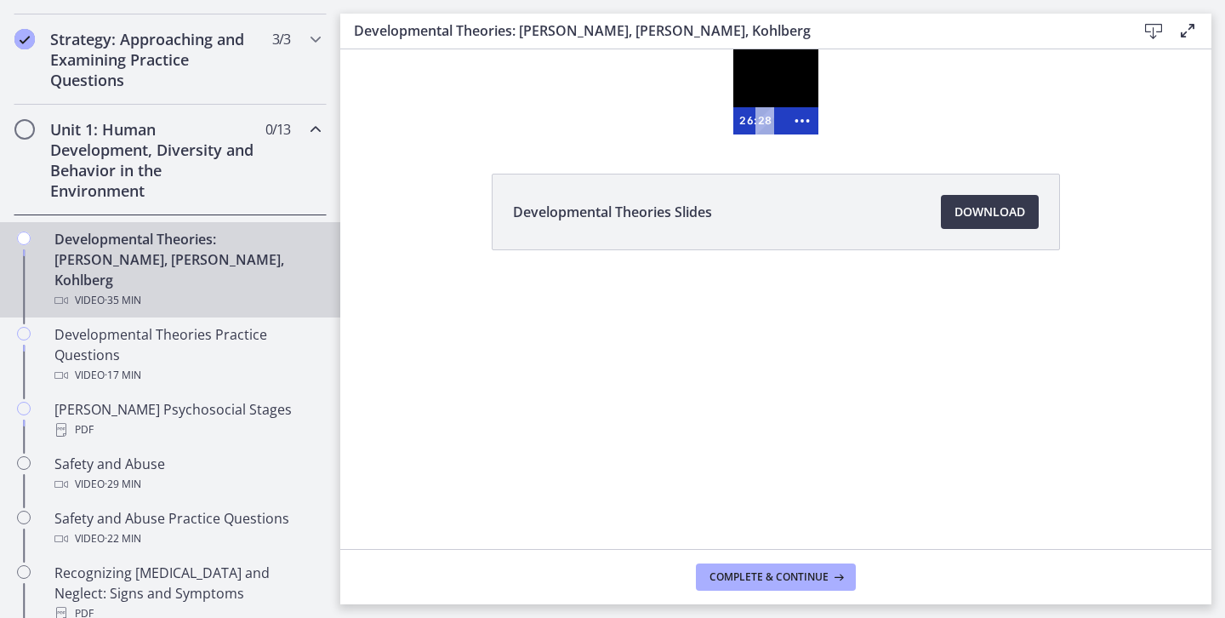
click at [816, 106] on div at bounding box center [775, 91] width 85 height 85
click at [807, 123] on icon "Show fewer buttons" at bounding box center [802, 120] width 32 height 27
click at [767, 119] on icon "Fullscreen" at bounding box center [770, 120] width 32 height 27
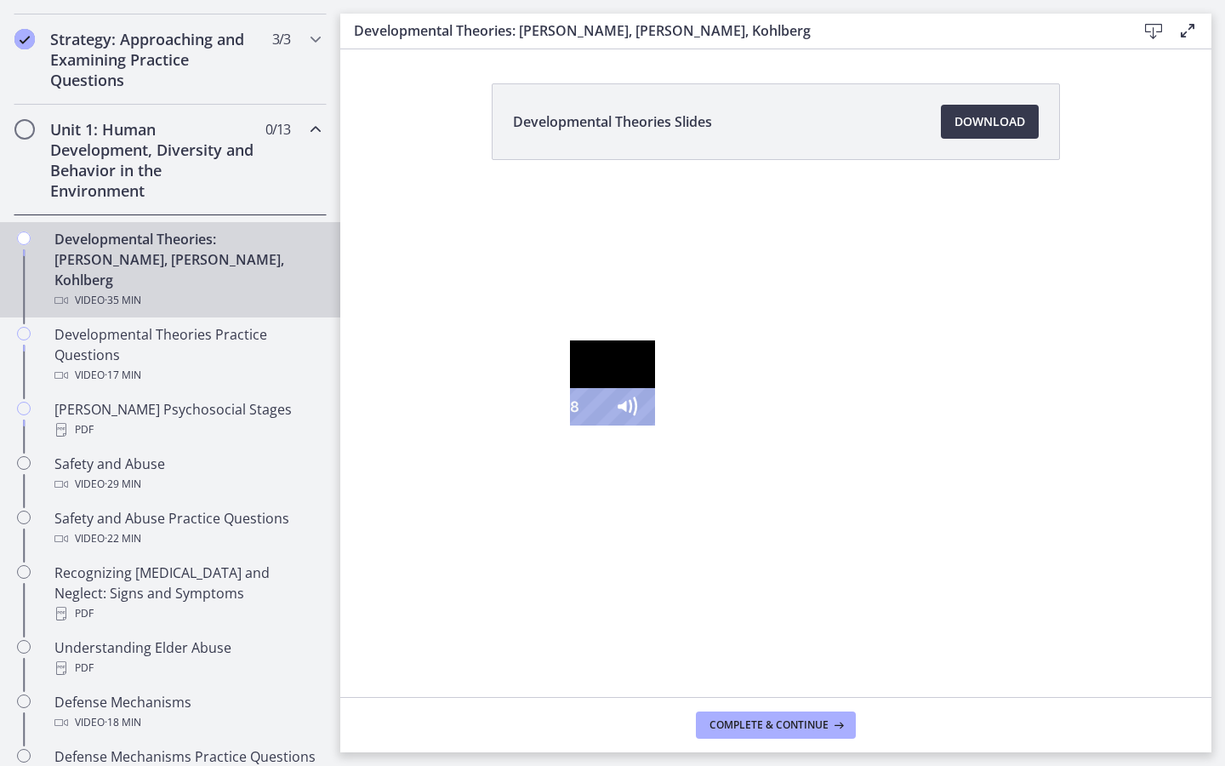
click at [486, 430] on icon "Play Video" at bounding box center [512, 407] width 53 height 45
click at [484, 430] on icon "Pause" at bounding box center [510, 407] width 53 height 45
click at [505, 416] on icon "Play Video" at bounding box center [512, 406] width 14 height 19
click at [504, 416] on icon "Pause" at bounding box center [511, 407] width 14 height 17
click at [506, 414] on icon "Play Video" at bounding box center [511, 406] width 11 height 15
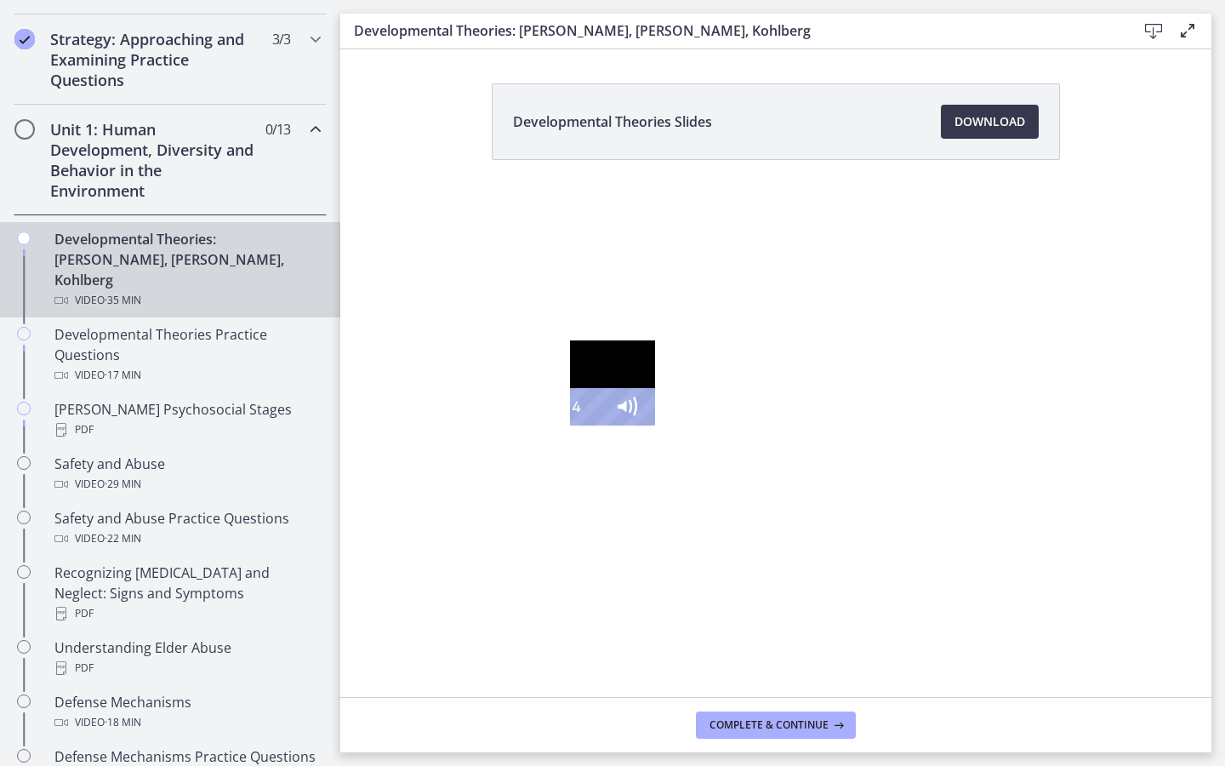
click at [505, 414] on icon "Pause" at bounding box center [511, 407] width 12 height 14
click at [506, 414] on icon "Play Video" at bounding box center [511, 406] width 11 height 15
click at [504, 416] on icon "Pause" at bounding box center [511, 407] width 14 height 17
click at [506, 414] on icon "Play Video" at bounding box center [511, 406] width 11 height 15
click at [505, 414] on icon "Pause" at bounding box center [511, 407] width 12 height 14
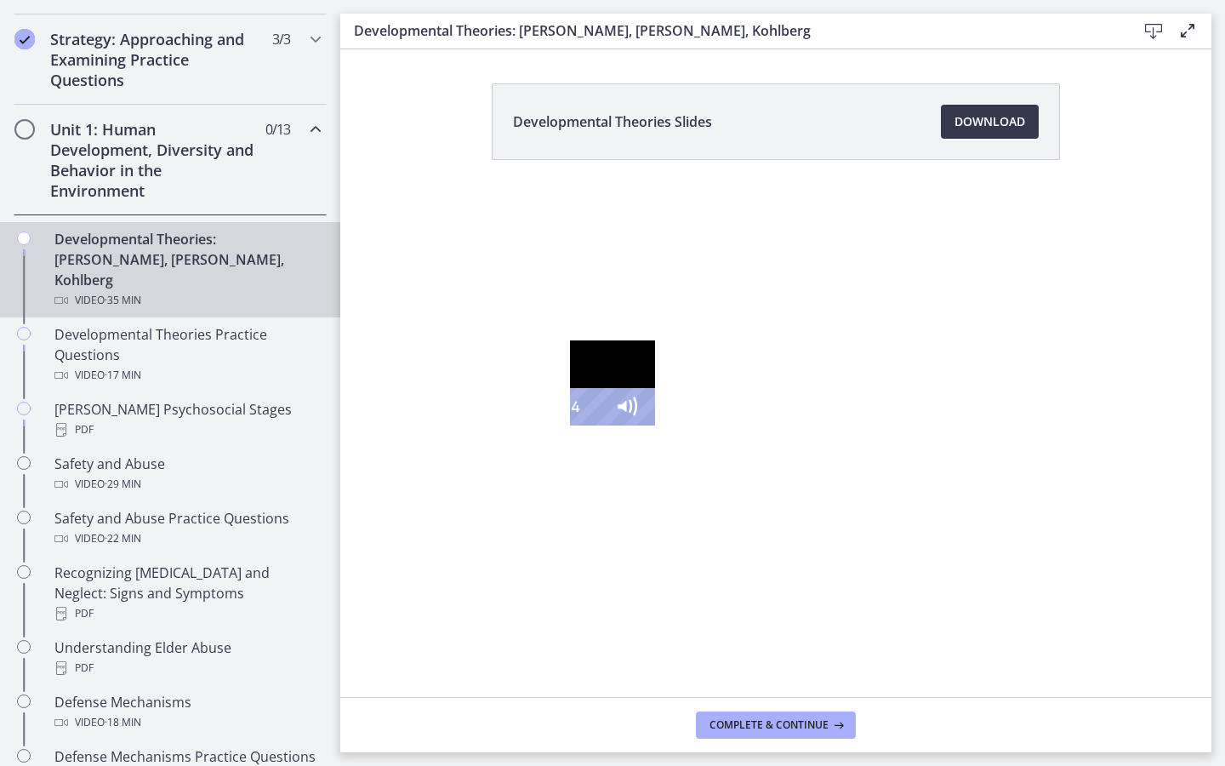
click at [506, 414] on icon "Play Video" at bounding box center [511, 406] width 11 height 15
click at [505, 414] on icon "Pause" at bounding box center [511, 407] width 12 height 14
click at [506, 414] on icon "Play Video" at bounding box center [511, 406] width 11 height 15
click at [505, 414] on icon "Pause" at bounding box center [511, 407] width 12 height 14
click at [505, 416] on icon "Play Video" at bounding box center [512, 406] width 14 height 19
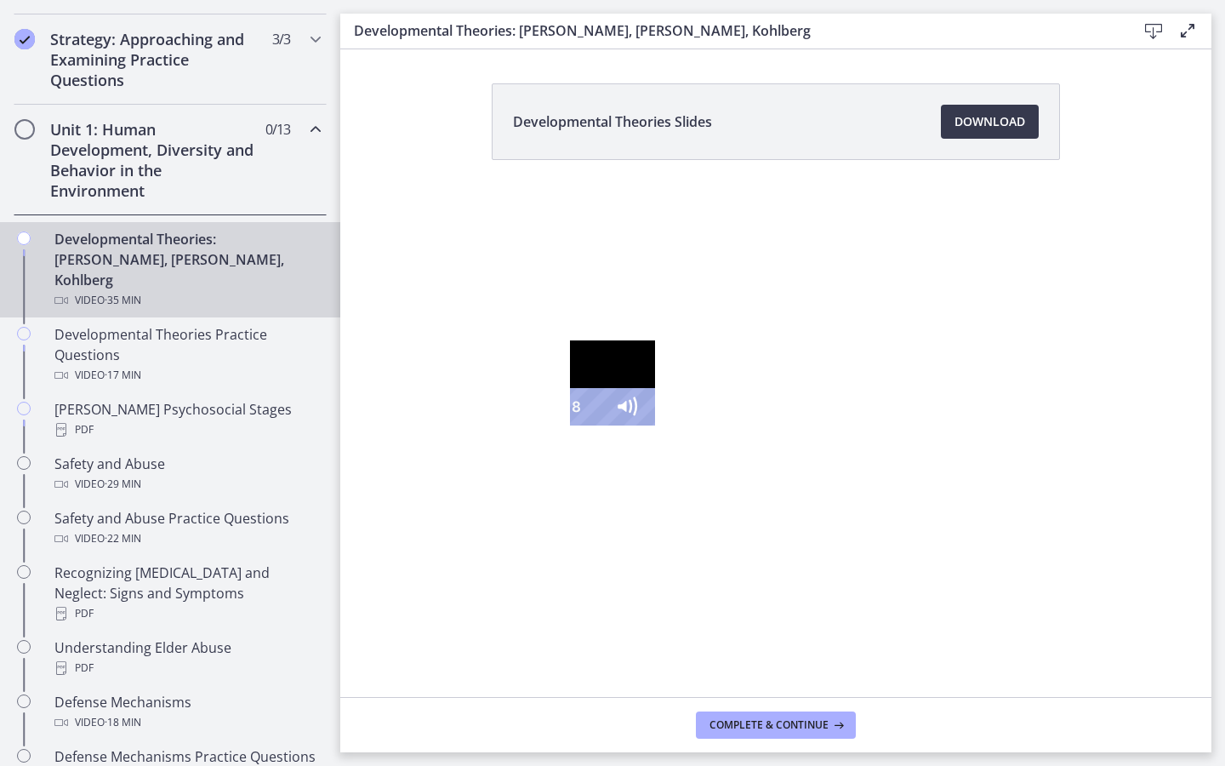
click at [505, 414] on icon "Pause" at bounding box center [511, 407] width 12 height 14
click at [506, 414] on icon "Play Video" at bounding box center [511, 406] width 11 height 15
click at [593, 425] on div "34:41" at bounding box center [585, 406] width 15 height 37
click at [737, 425] on icon "Unfullscreen" at bounding box center [715, 406] width 44 height 37
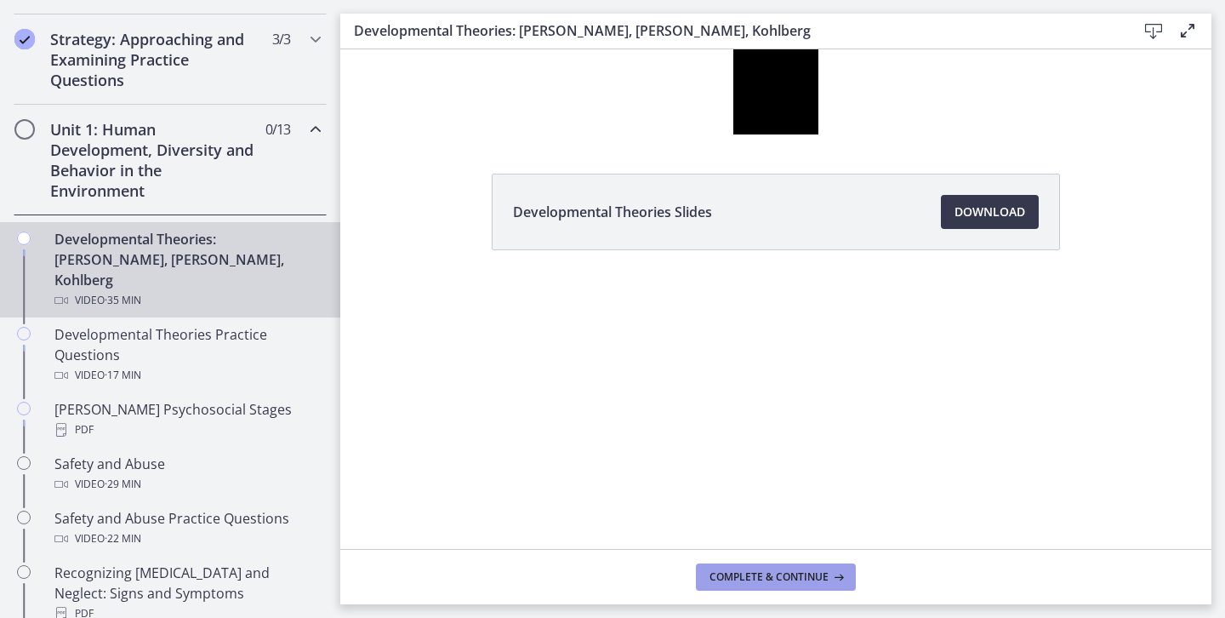
click at [713, 579] on span "Complete & continue" at bounding box center [769, 577] width 119 height 14
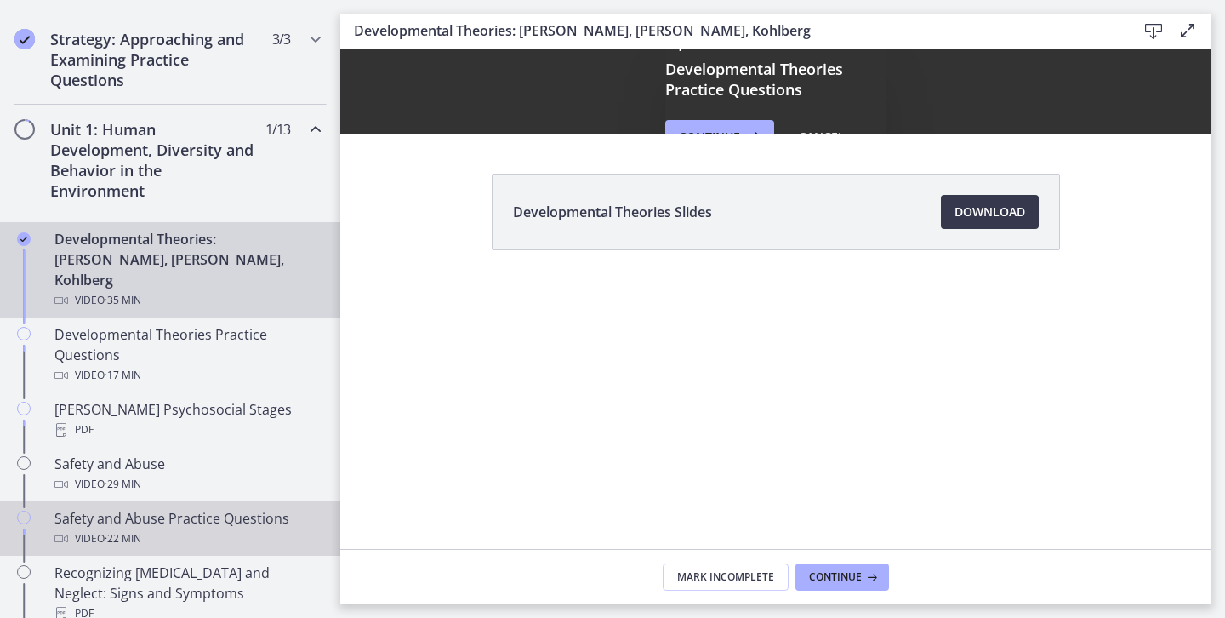
scroll to position [0, 0]
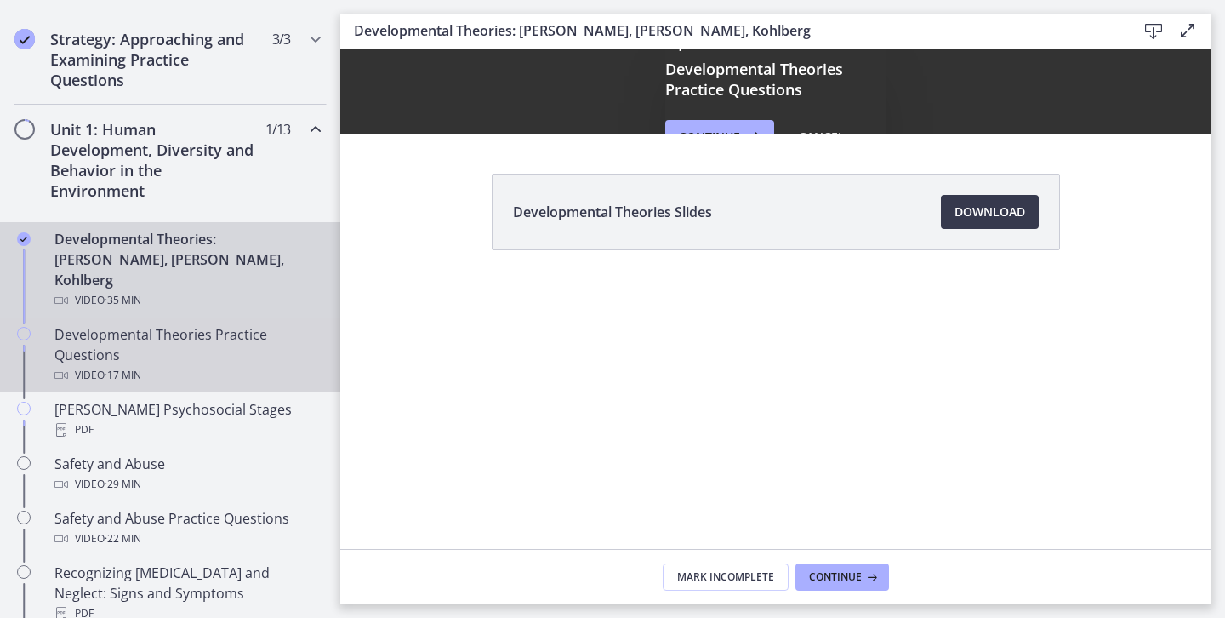
click at [123, 324] on div "Developmental Theories Practice Questions Video · 17 min" at bounding box center [186, 354] width 265 height 61
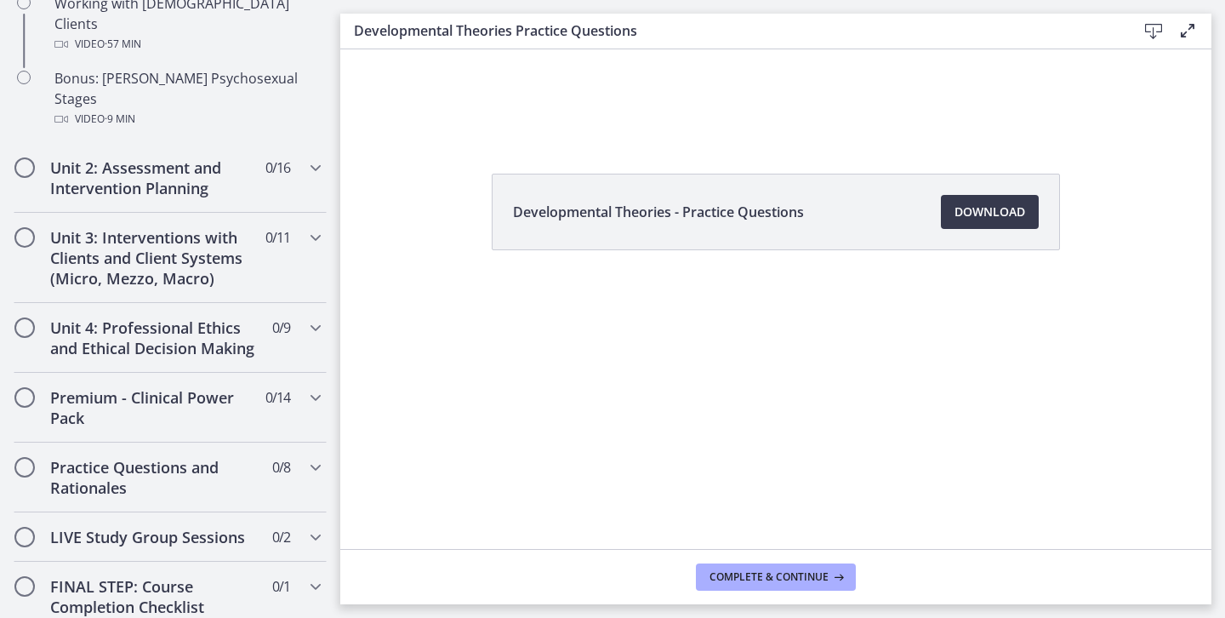
scroll to position [1320, 0]
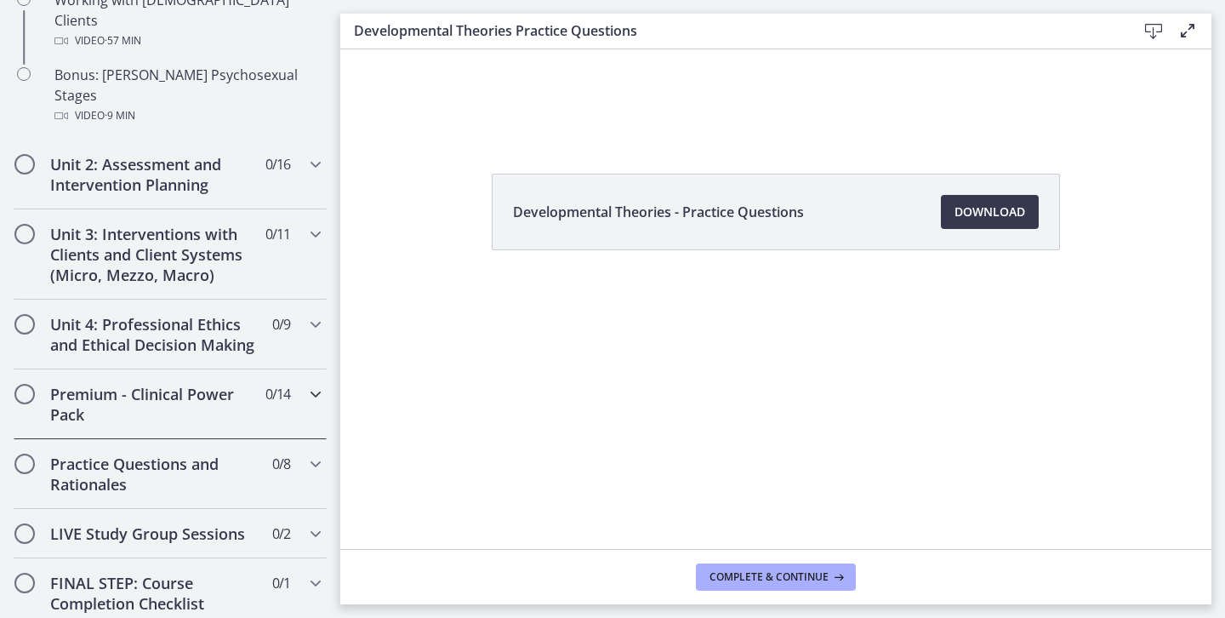
click at [312, 369] on div "Premium - Clinical Power Pack 0 / 14 Completed" at bounding box center [170, 404] width 313 height 70
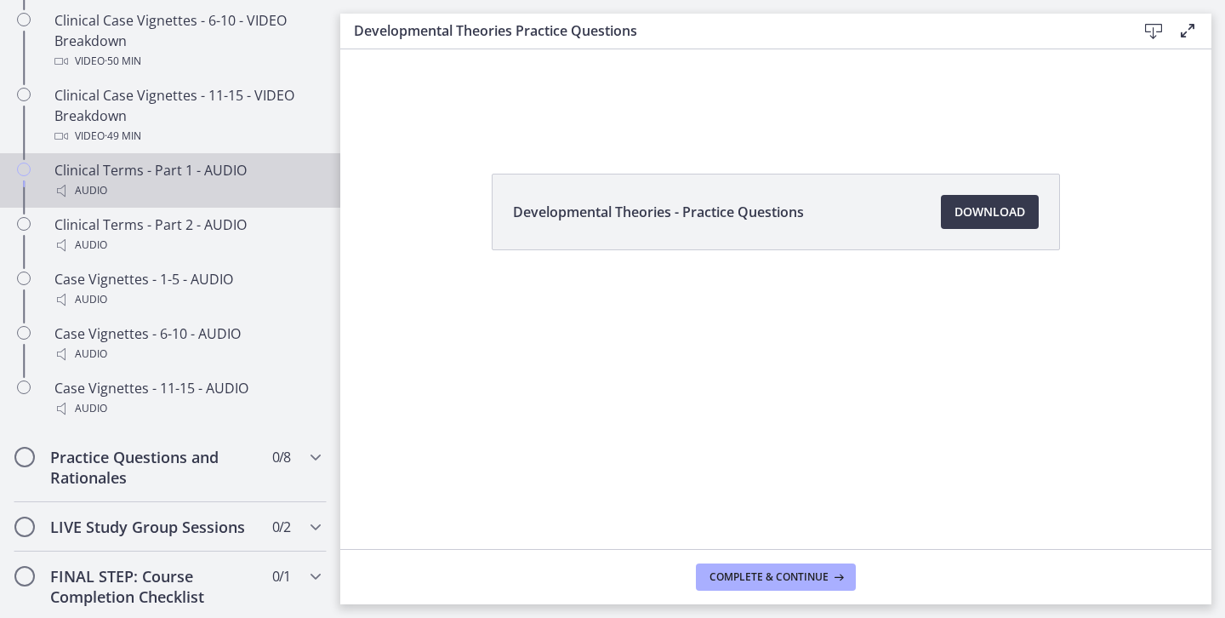
click at [236, 195] on div "Audio" at bounding box center [186, 190] width 265 height 20
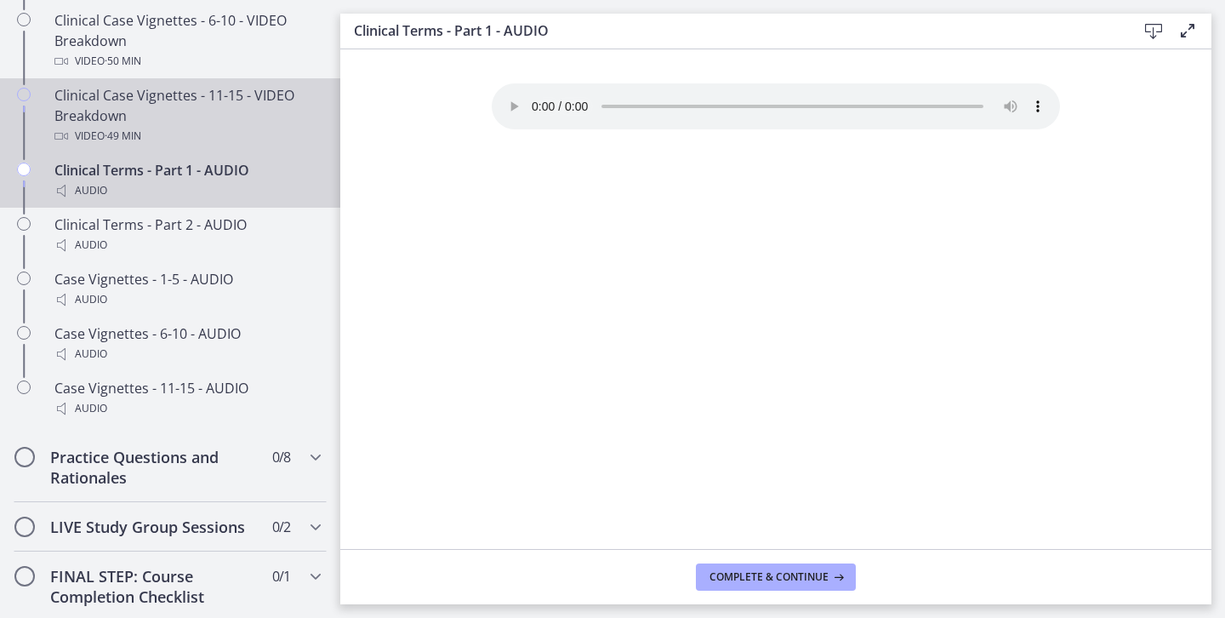
click at [268, 110] on div "Clinical Case Vignettes - 11-15 - VIDEO Breakdown Video · 49 min" at bounding box center [186, 115] width 265 height 61
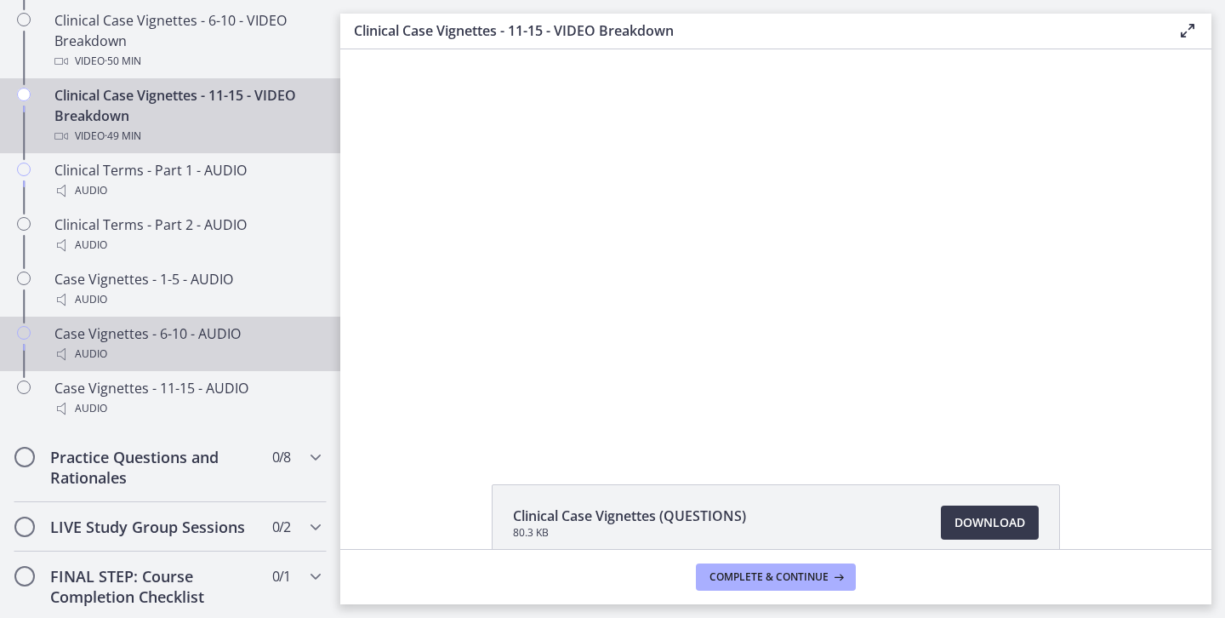
click at [101, 335] on div "Case Vignettes - 6-10 - AUDIO Audio" at bounding box center [186, 343] width 265 height 41
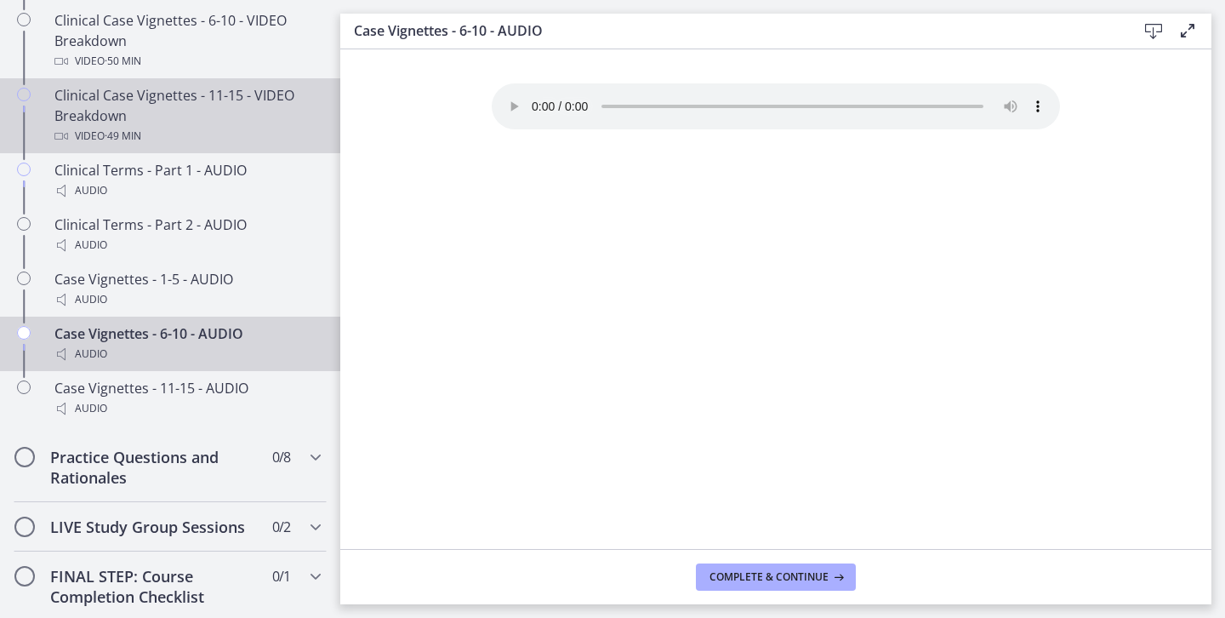
click at [180, 95] on div "Clinical Case Vignettes - 11-15 - VIDEO Breakdown Video · 49 min" at bounding box center [186, 115] width 265 height 61
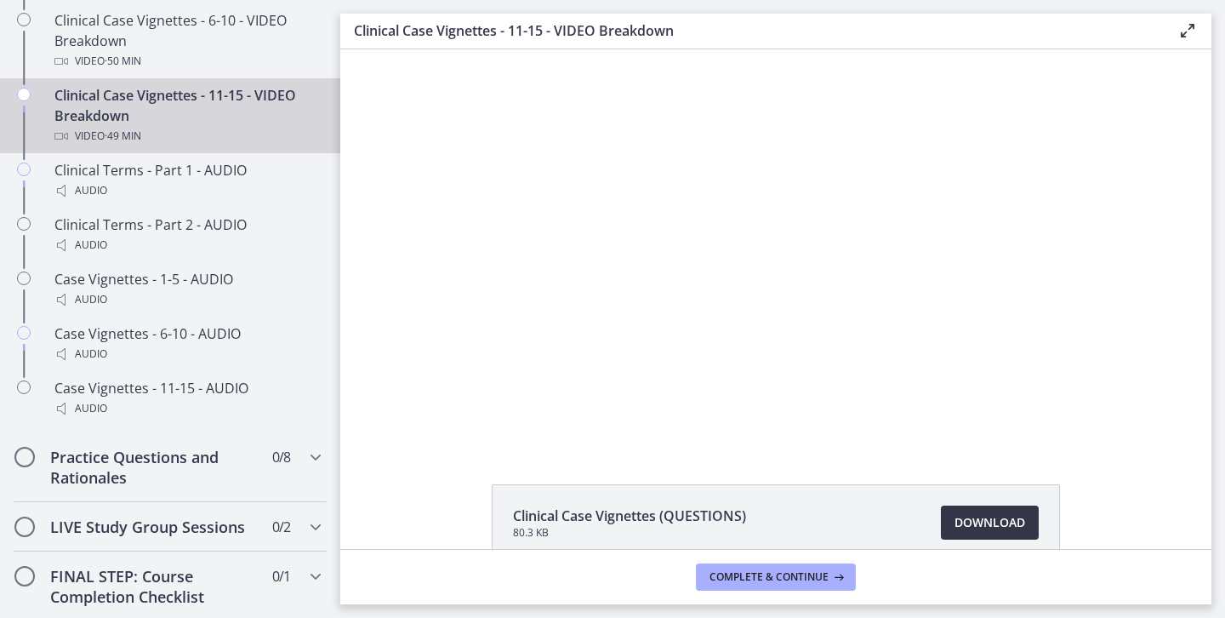
click at [1005, 516] on span "Download Opens in a new window" at bounding box center [990, 522] width 71 height 20
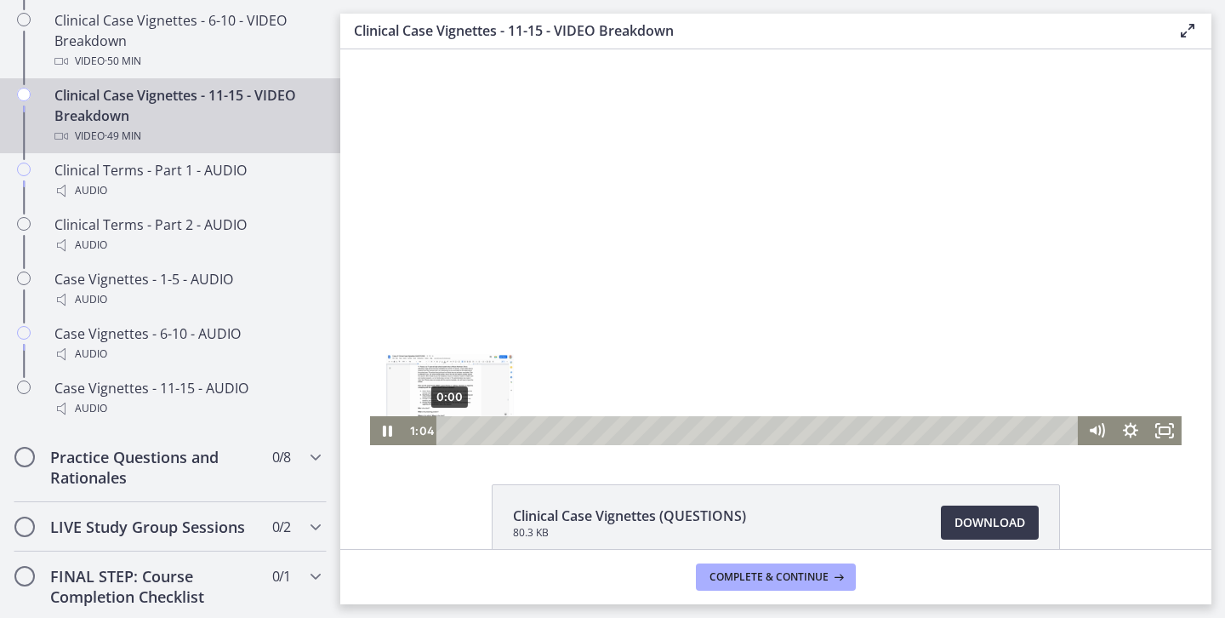
click at [449, 431] on div "0:00" at bounding box center [760, 430] width 622 height 29
click at [388, 431] on icon "Pause" at bounding box center [387, 430] width 34 height 29
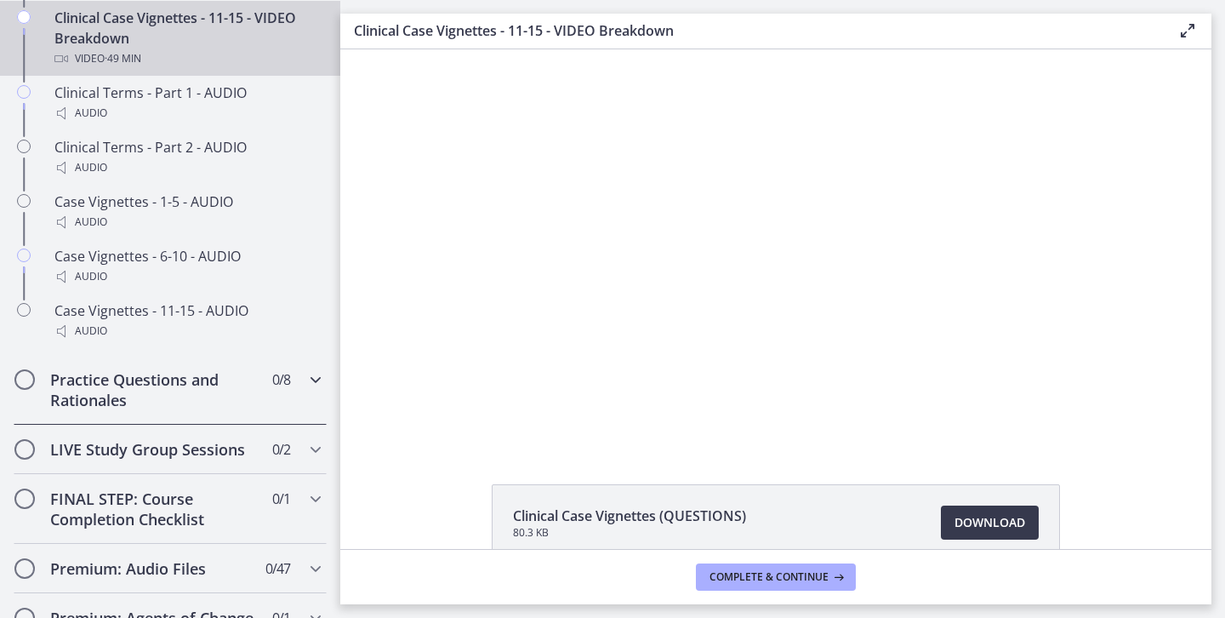
scroll to position [1418, 0]
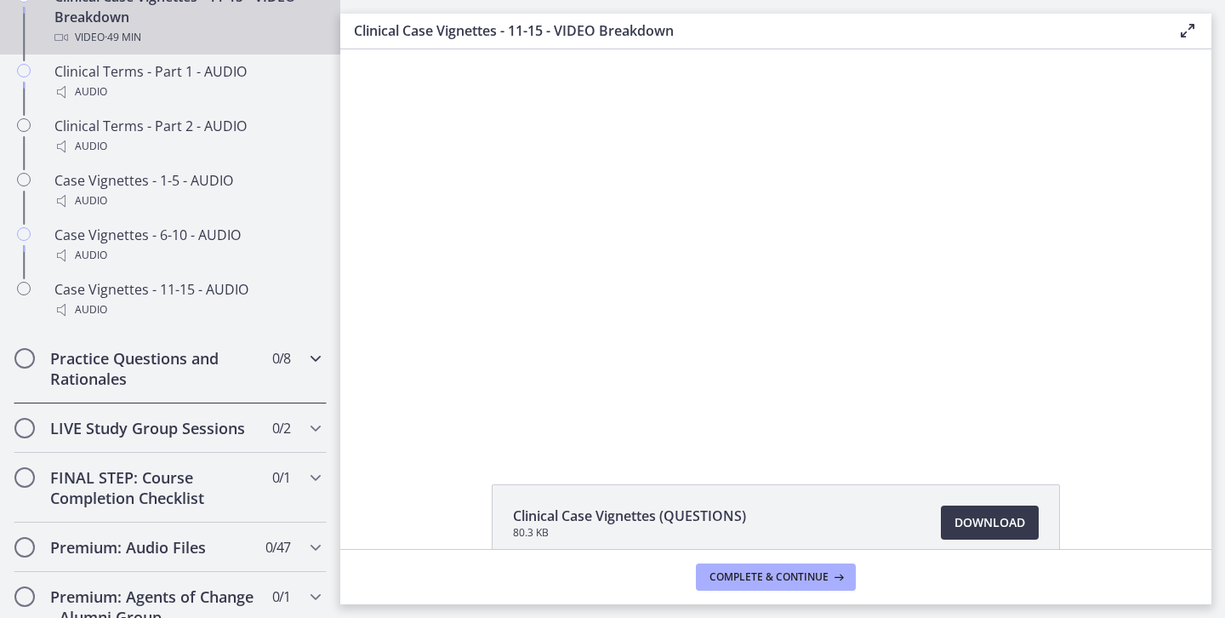
click at [305, 357] on icon "Chapters" at bounding box center [315, 358] width 20 height 20
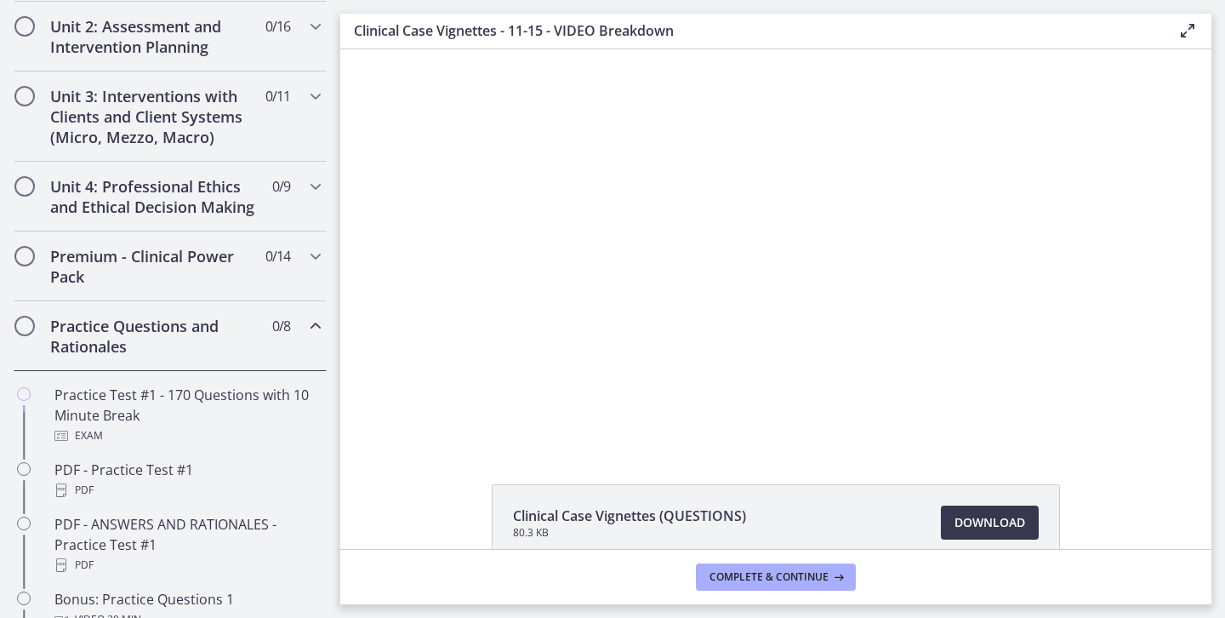
scroll to position [591, 0]
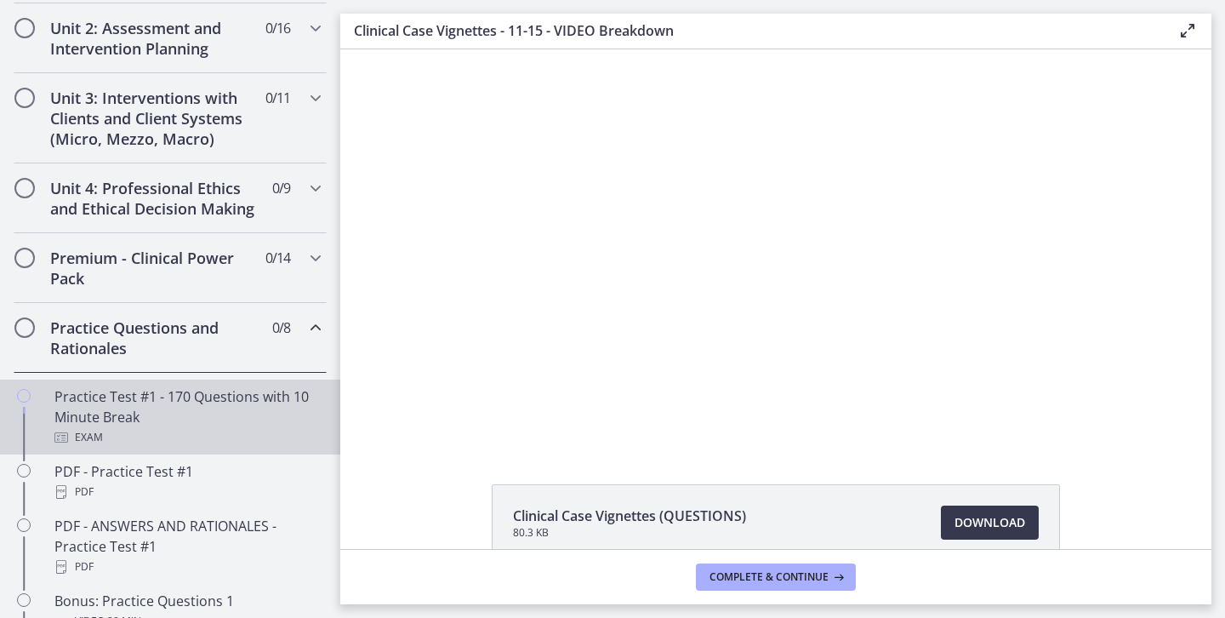
click at [320, 388] on link "Practice Test #1 - 170 Questions with 10 Minute Break Exam" at bounding box center [170, 416] width 340 height 75
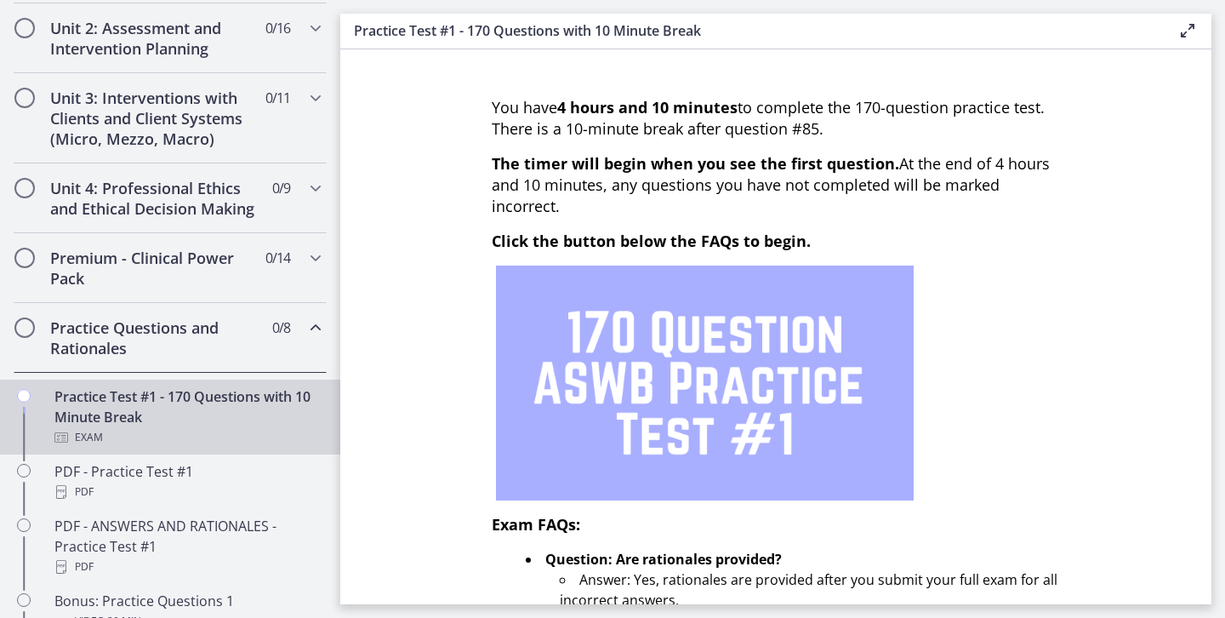
click at [322, 328] on icon "Chapters" at bounding box center [315, 327] width 20 height 20
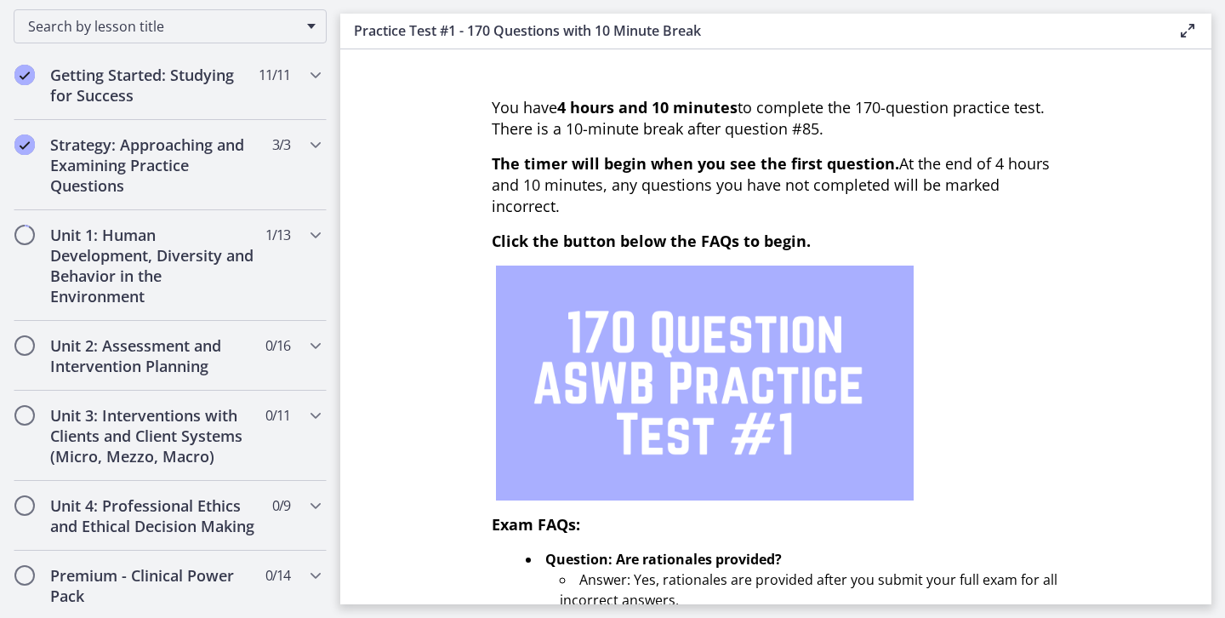
scroll to position [276, 0]
click at [318, 351] on icon "Chapters" at bounding box center [315, 344] width 20 height 20
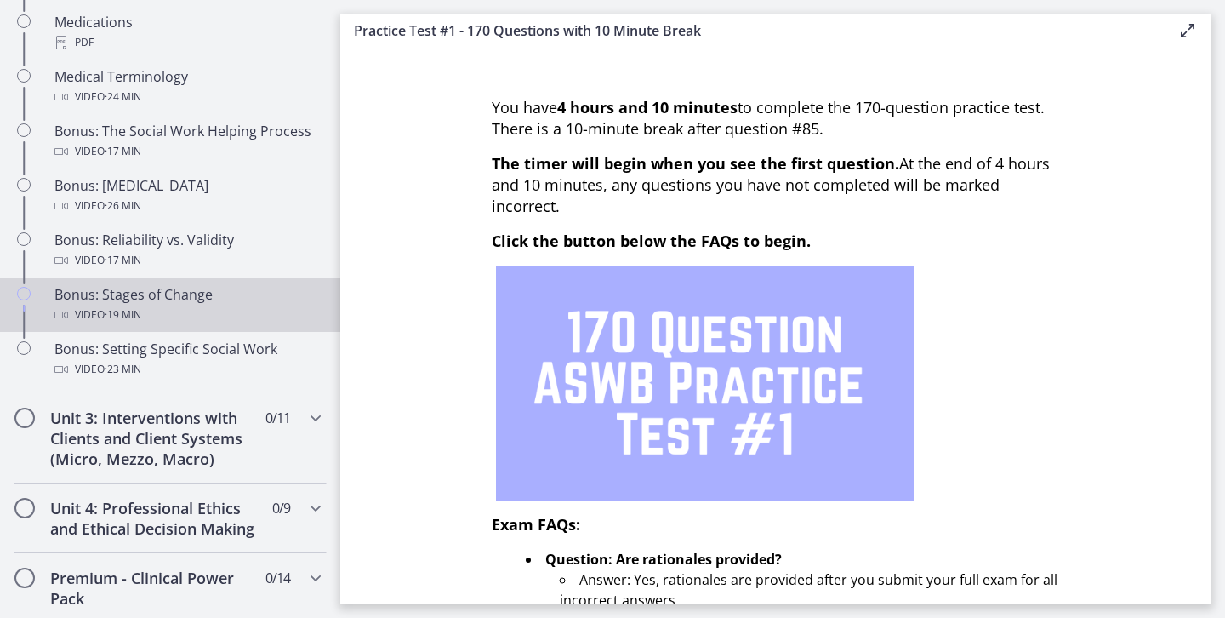
scroll to position [1363, 0]
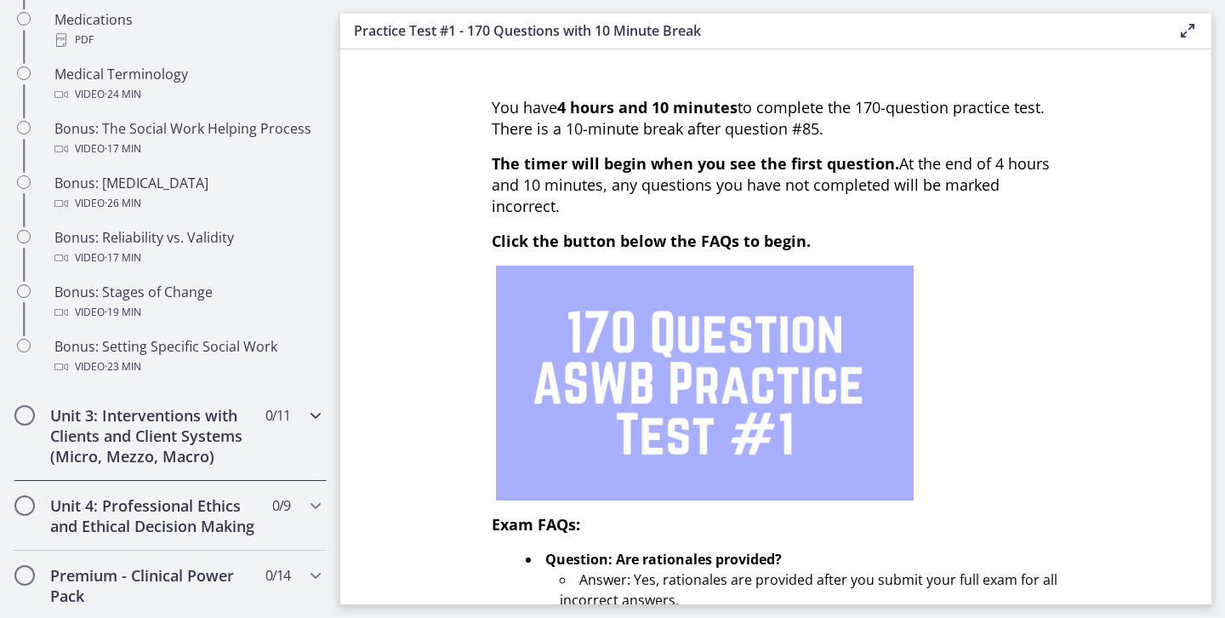
click at [309, 413] on icon "Chapters" at bounding box center [315, 415] width 20 height 20
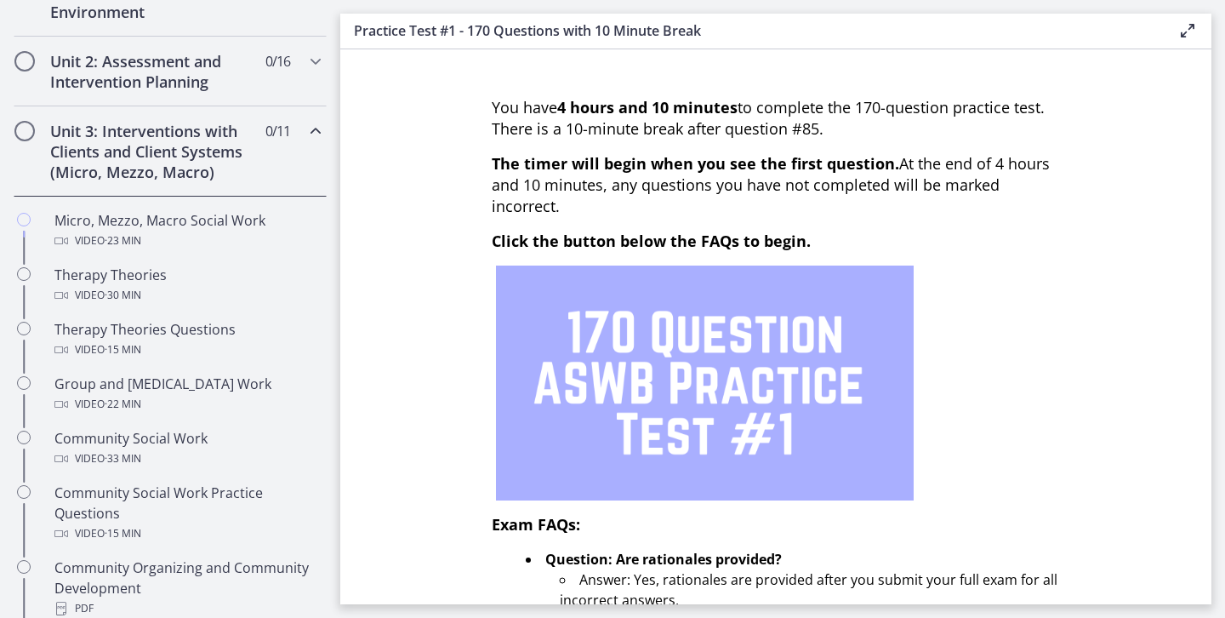
scroll to position [534, 0]
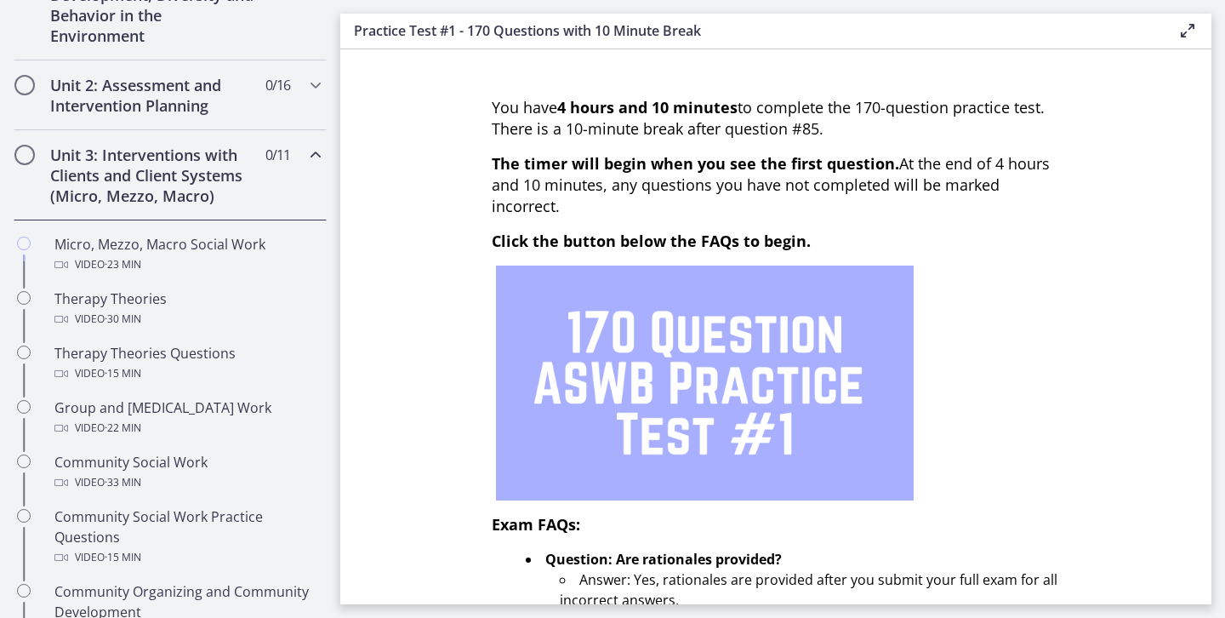
click at [317, 151] on icon "Chapters" at bounding box center [315, 155] width 20 height 20
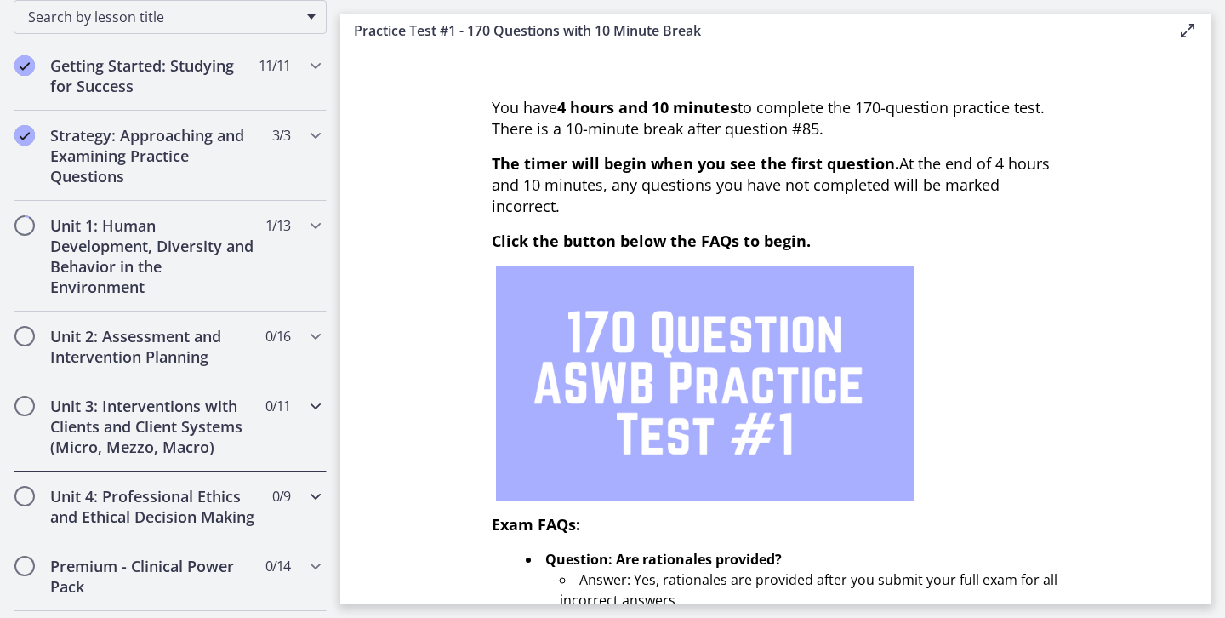
scroll to position [286, 0]
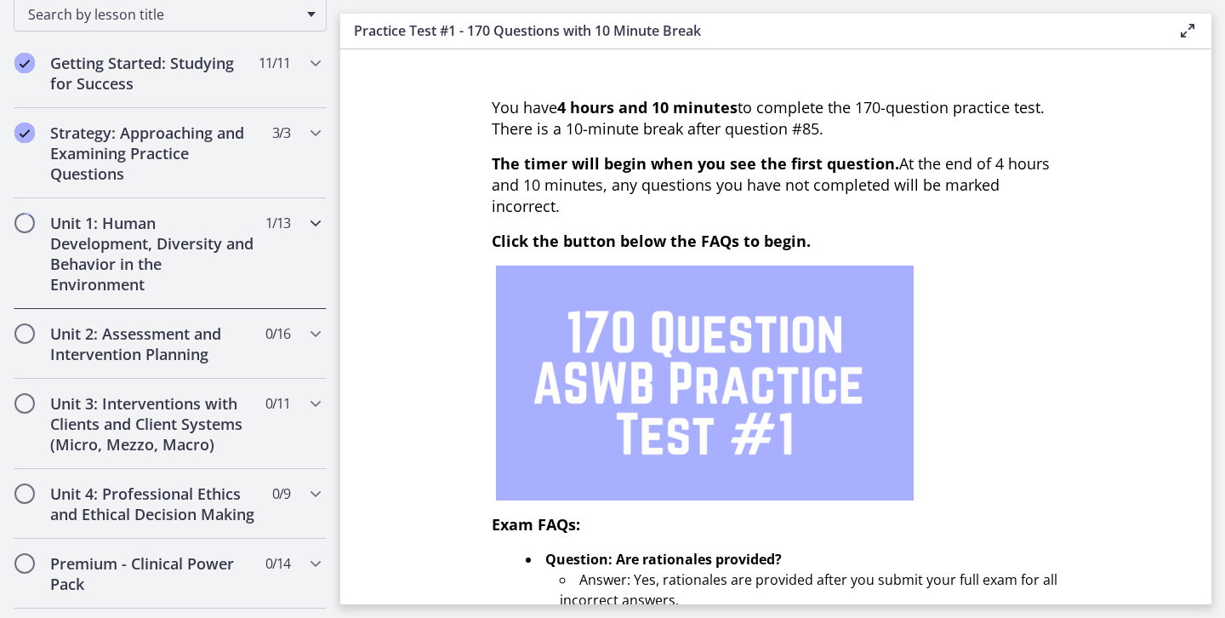
click at [318, 213] on icon "Chapters" at bounding box center [315, 223] width 20 height 20
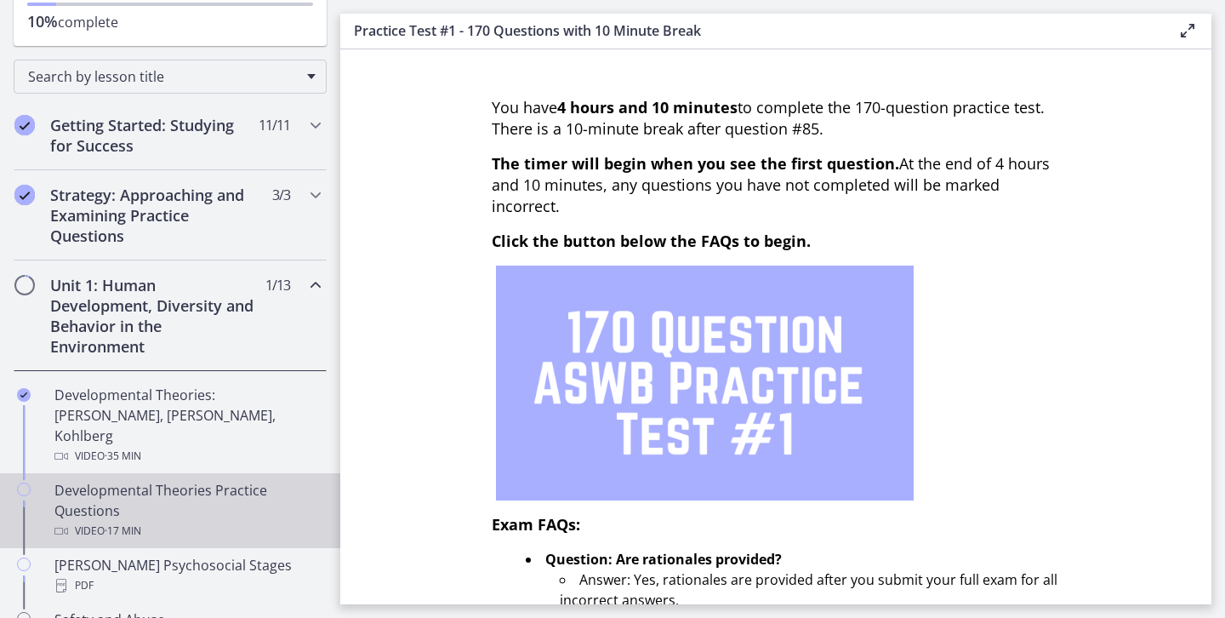
scroll to position [0, 0]
